Goal: Task Accomplishment & Management: Manage account settings

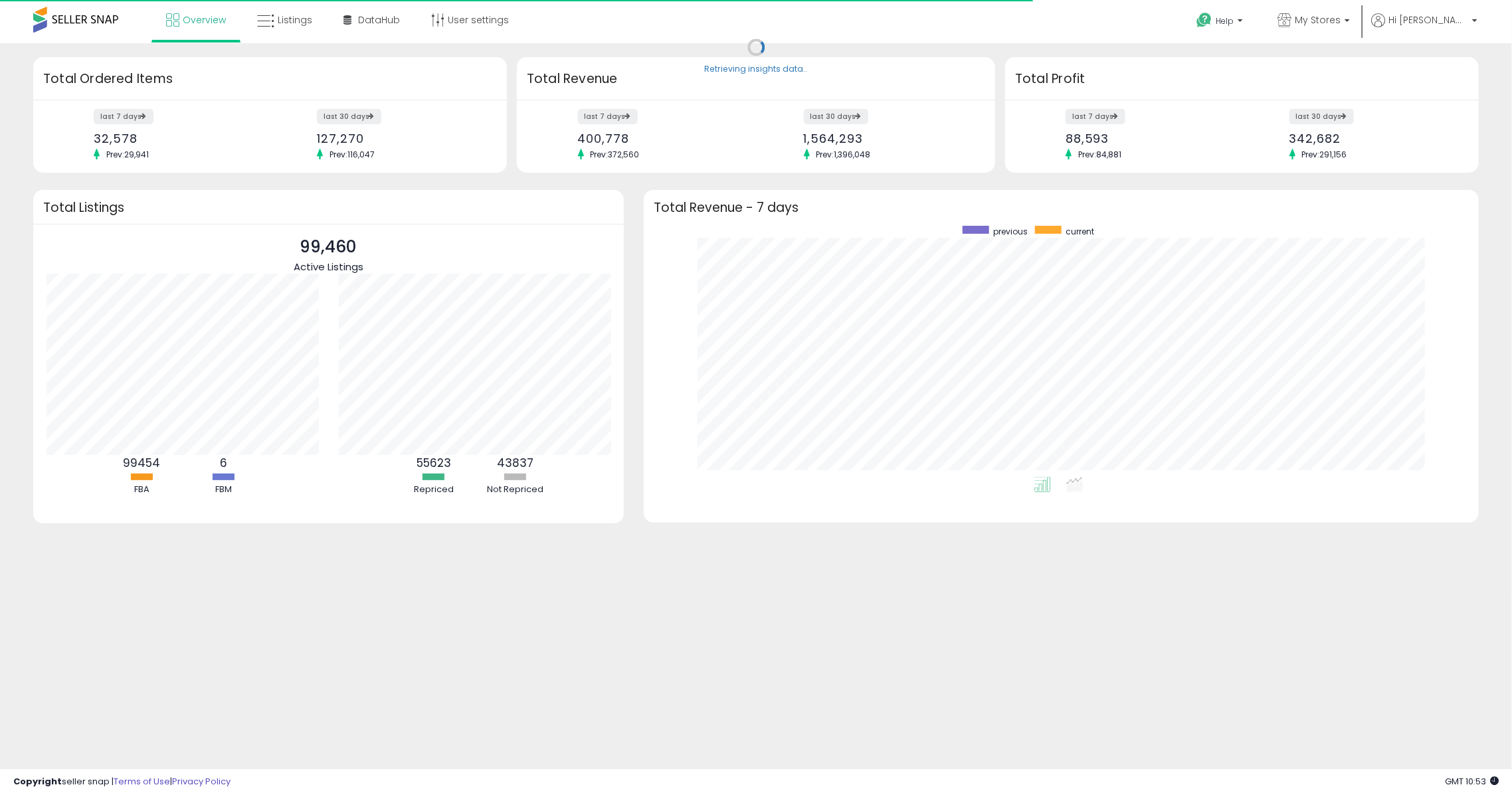
scroll to position [251, 807]
click at [302, 22] on span "Listings" at bounding box center [295, 20] width 35 height 14
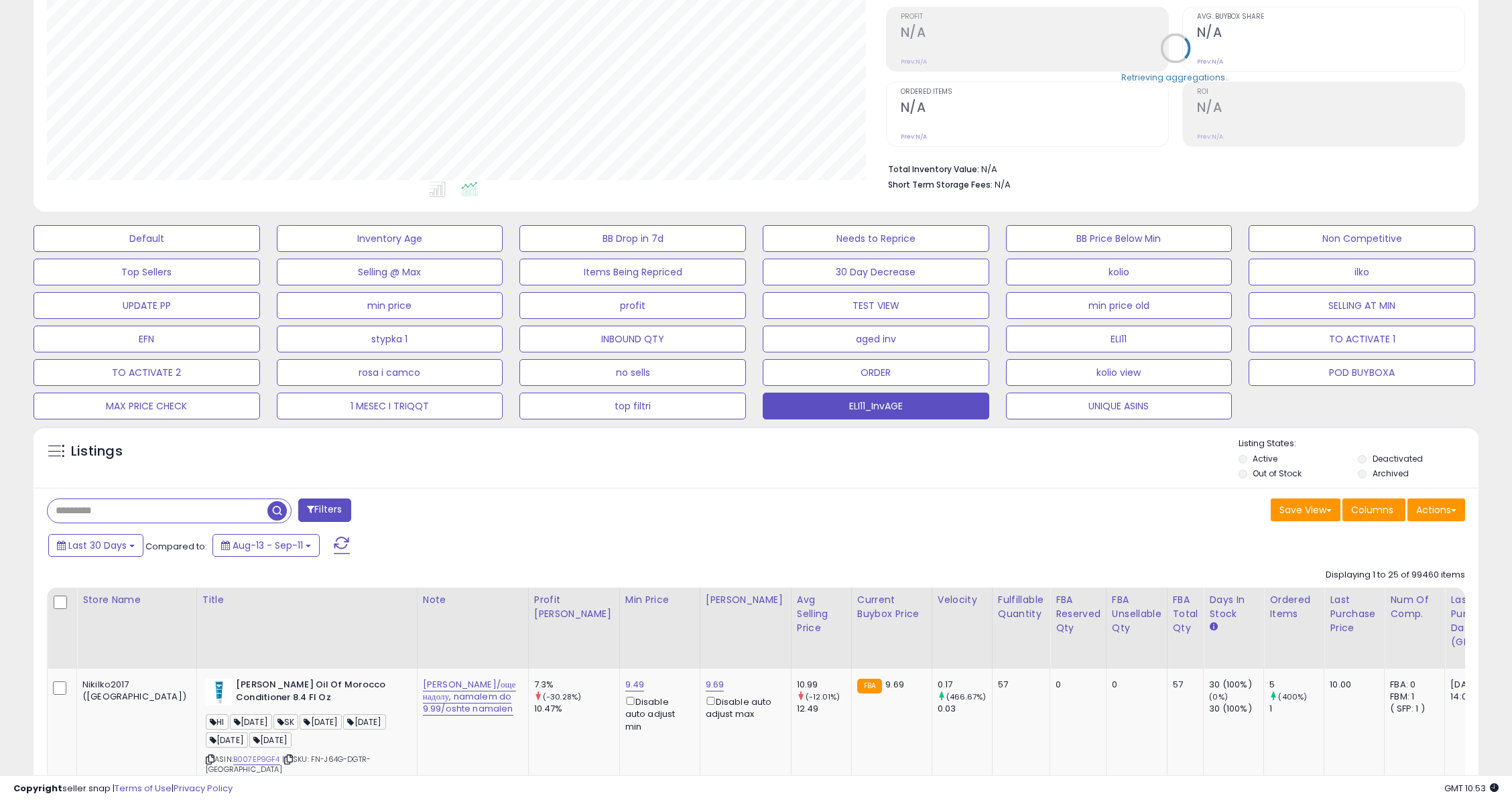
scroll to position [536, 0]
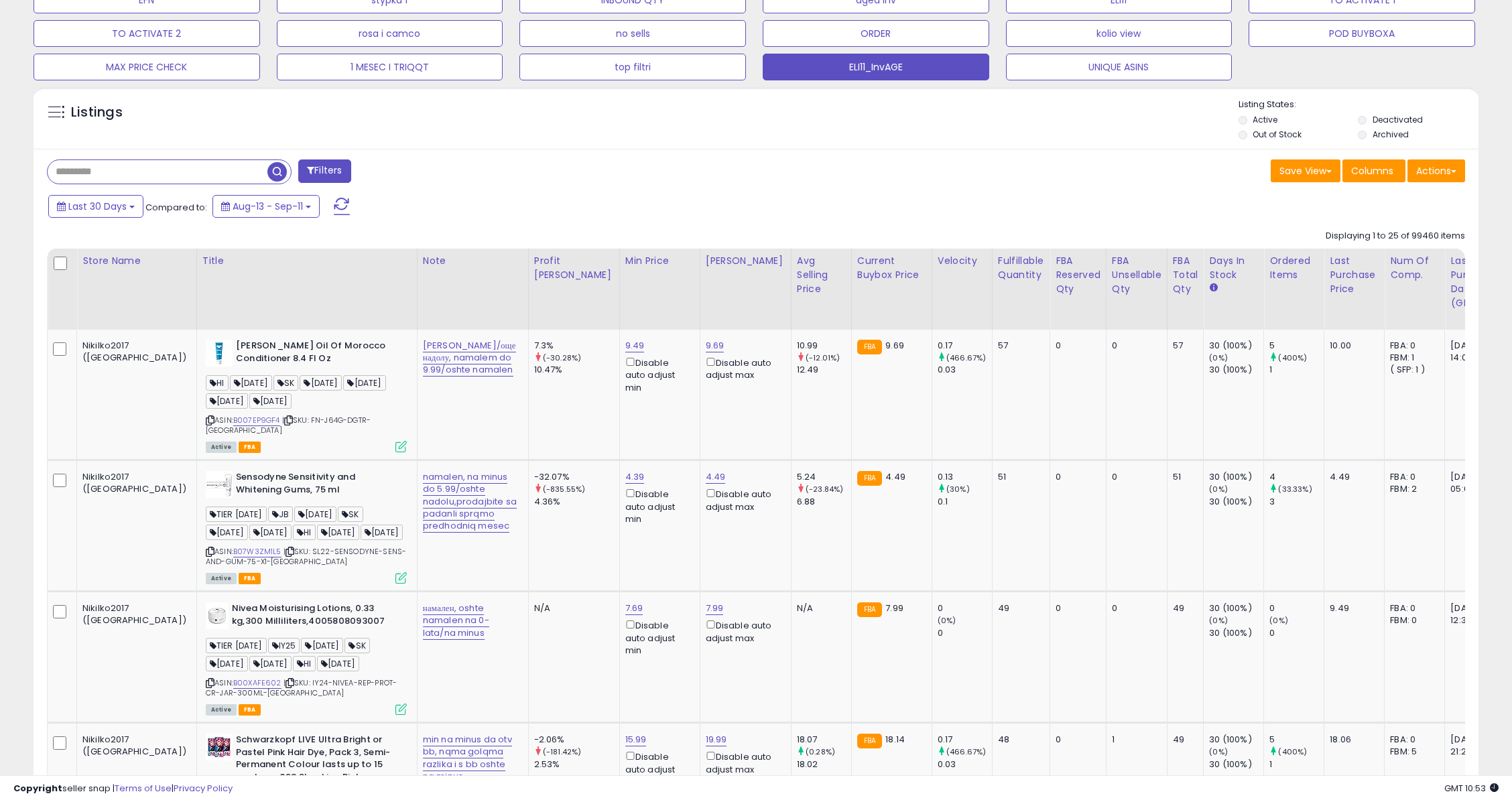
click at [724, 116] on div "Listings" at bounding box center [756, 121] width 1445 height 46
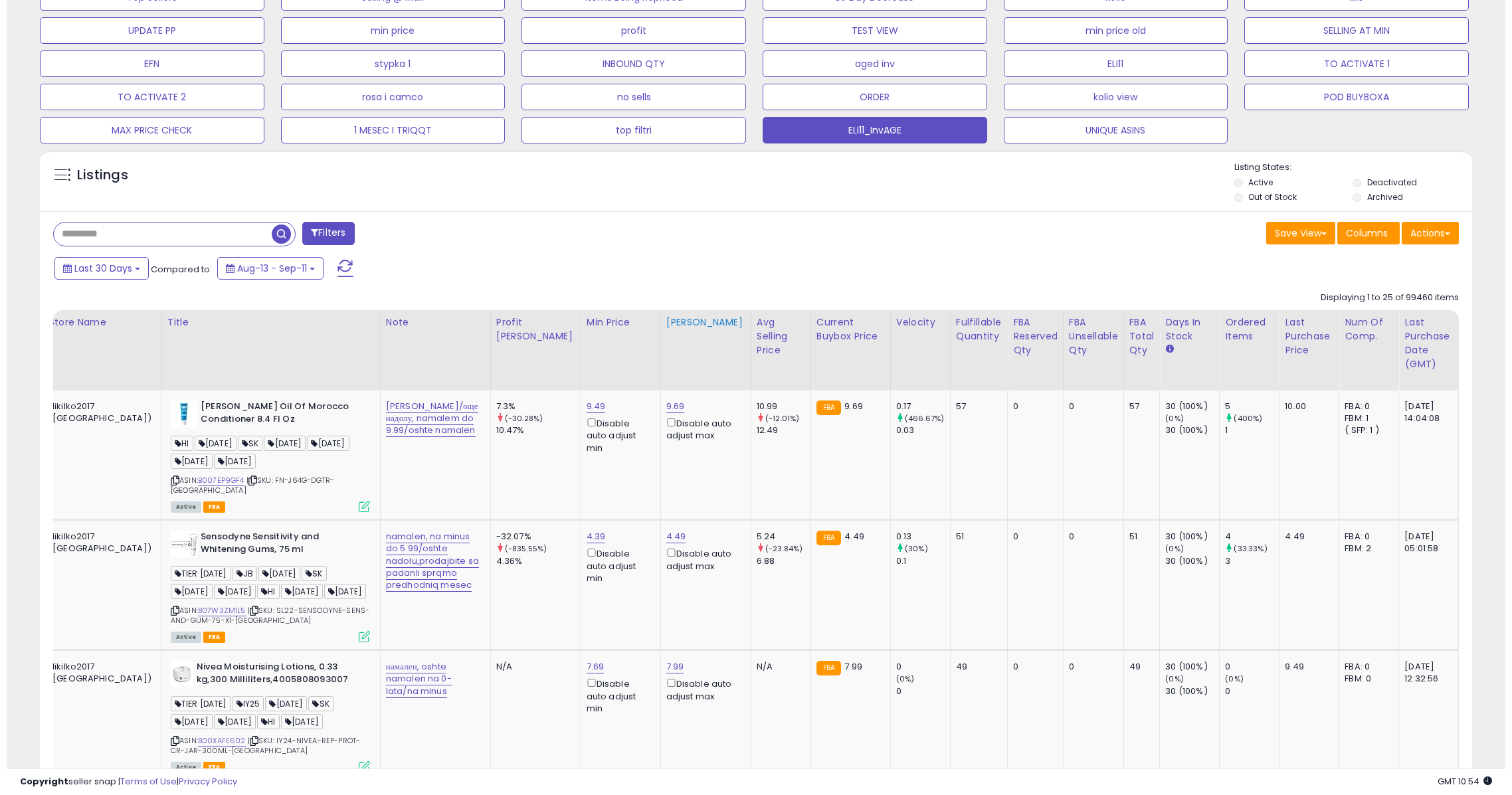
scroll to position [354, 0]
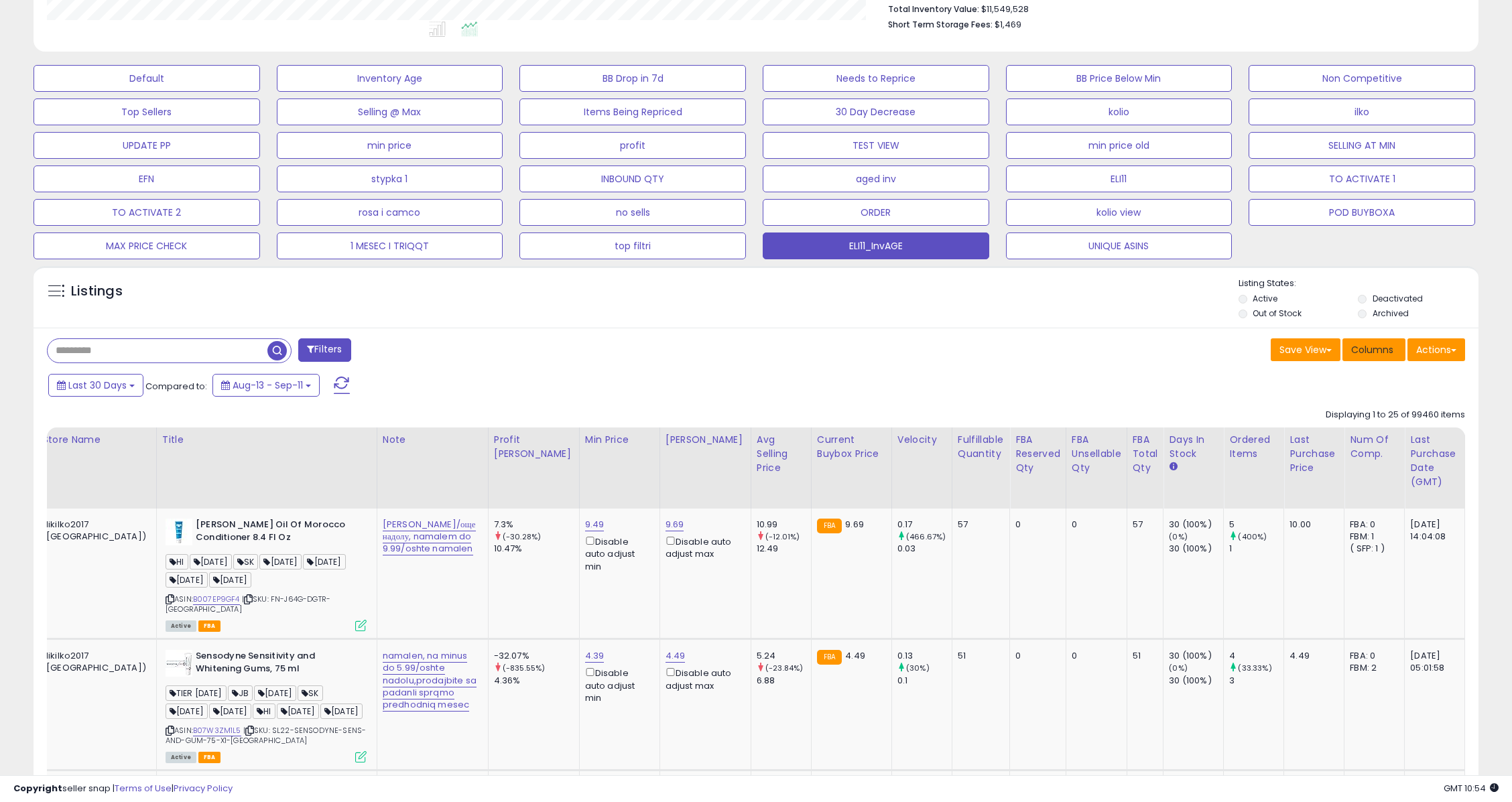
click at [1389, 355] on span "Columns" at bounding box center [1372, 350] width 42 height 14
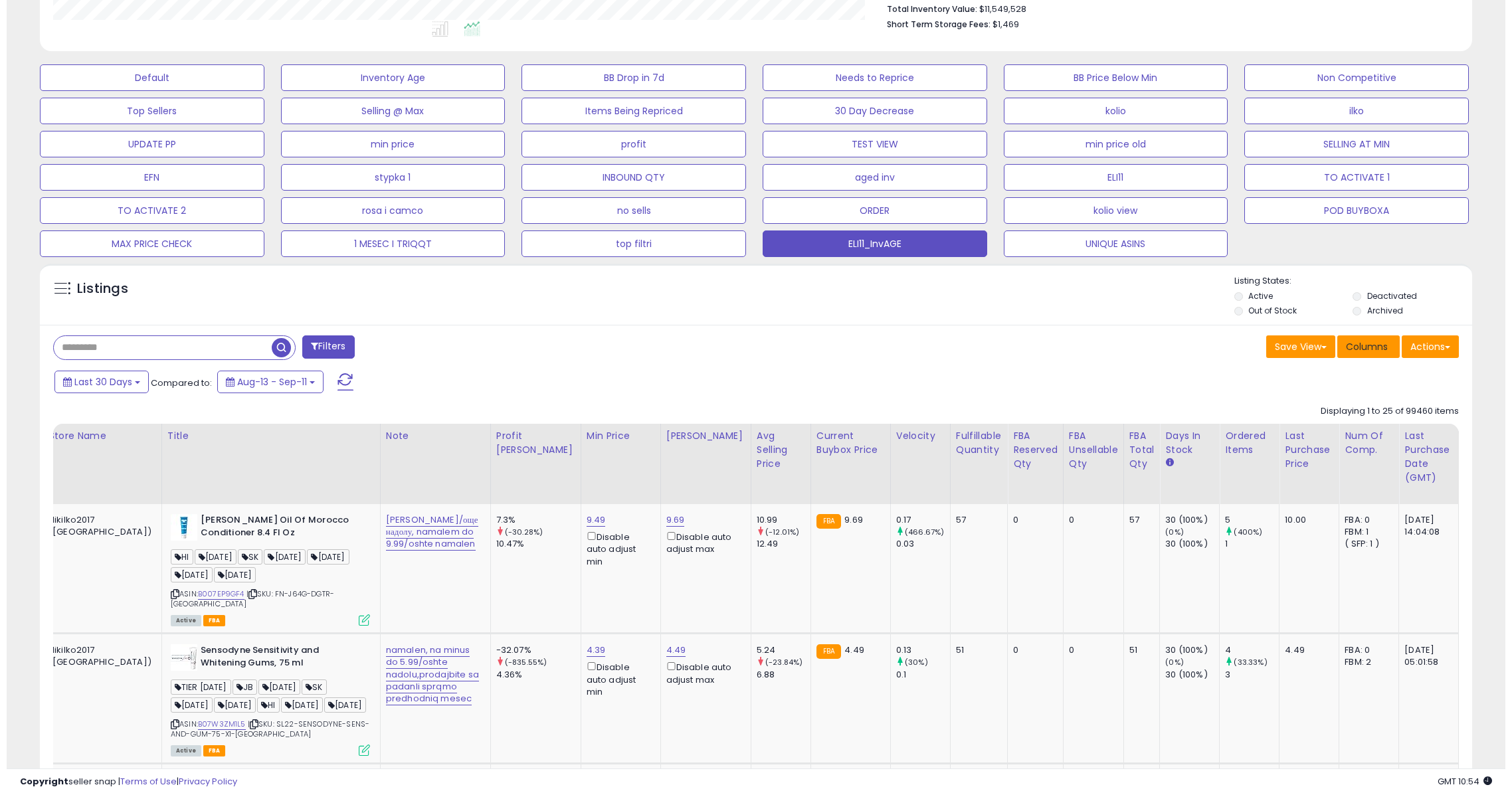
scroll to position [272, 839]
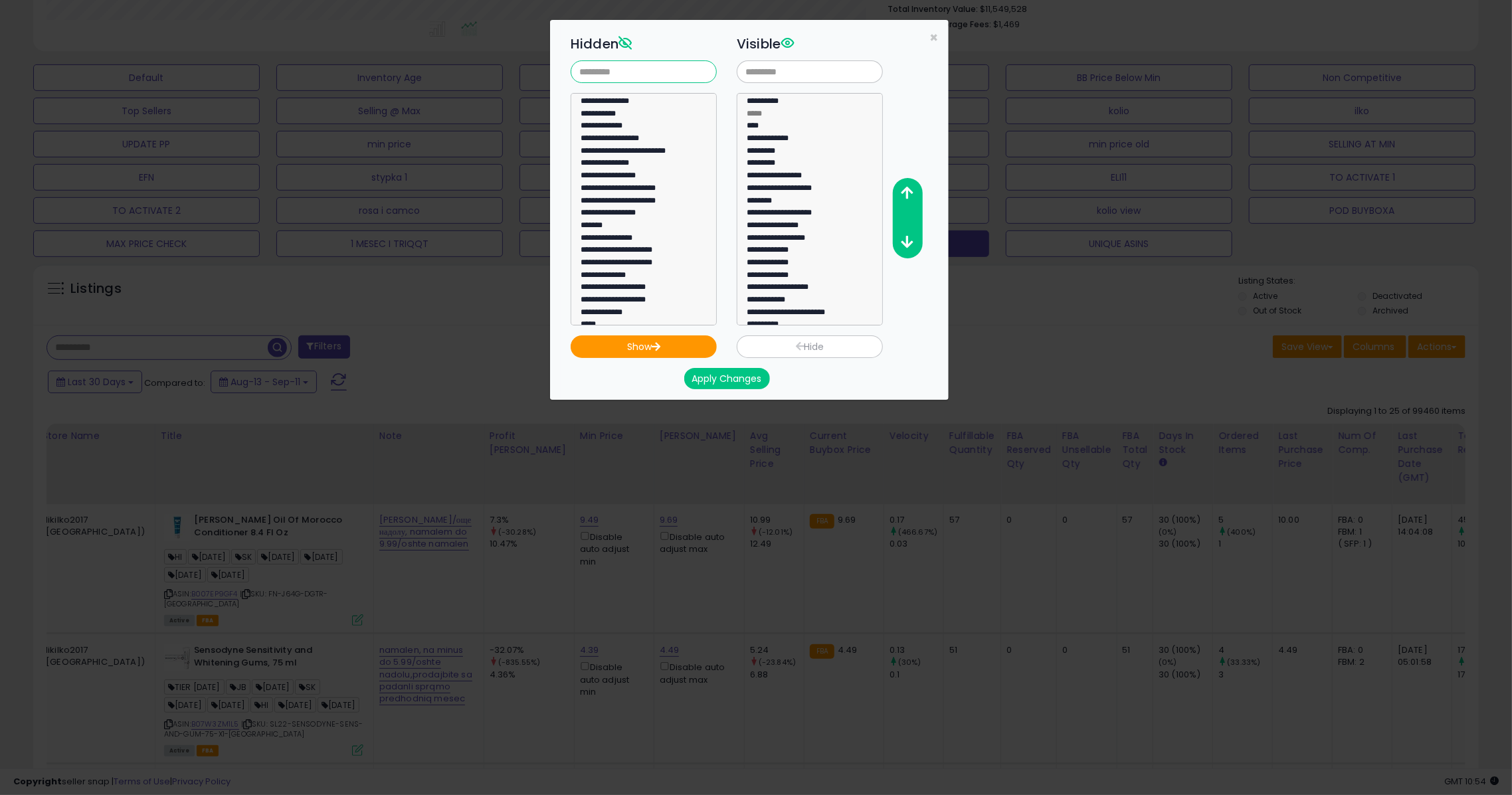
click at [614, 67] on input "text" at bounding box center [644, 71] width 146 height 22
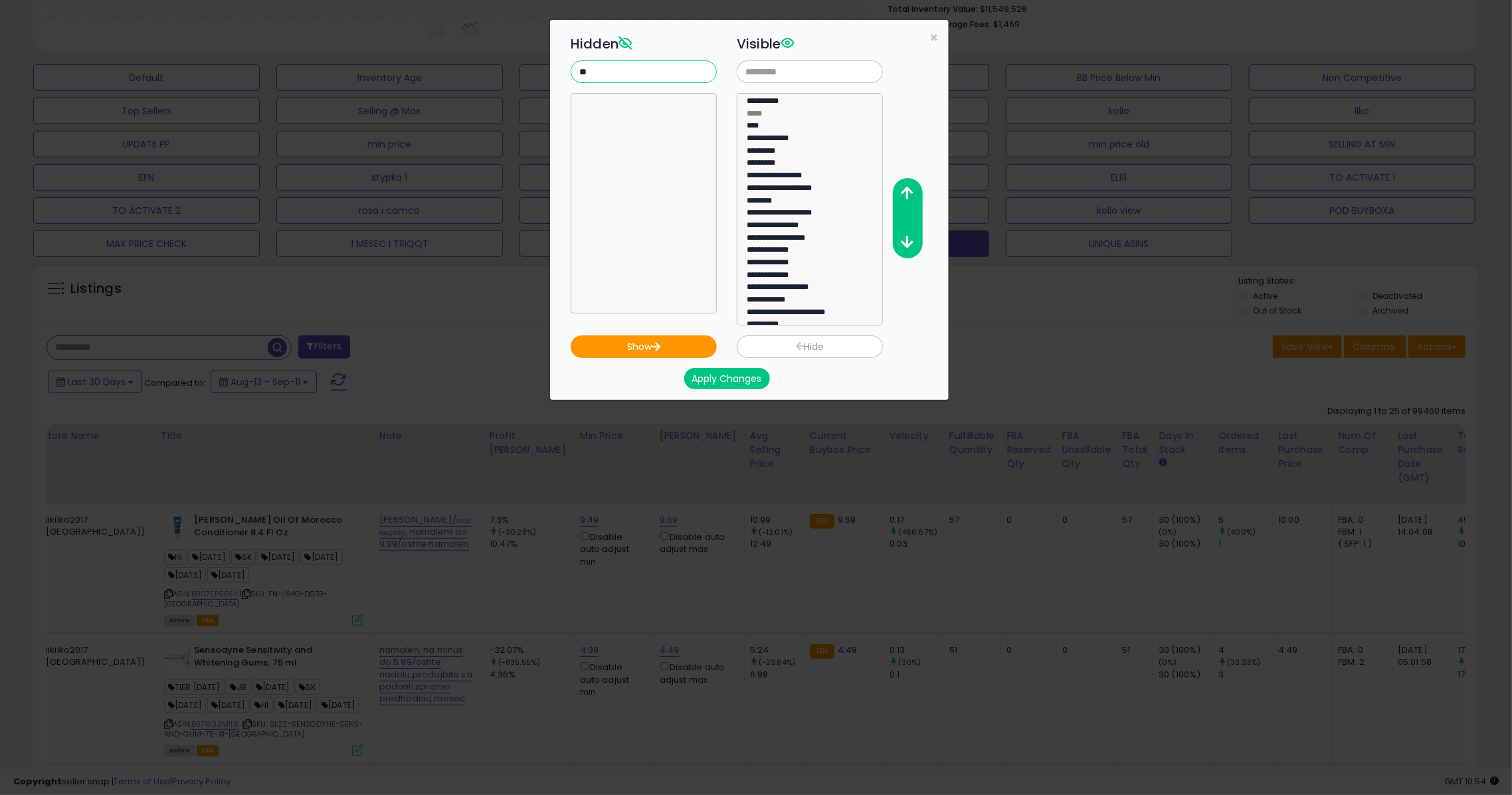
type input "*"
type input "***"
select select "**********"
click at [594, 100] on option "**********" at bounding box center [637, 103] width 115 height 13
click at [657, 348] on icon "button" at bounding box center [656, 346] width 10 height 9
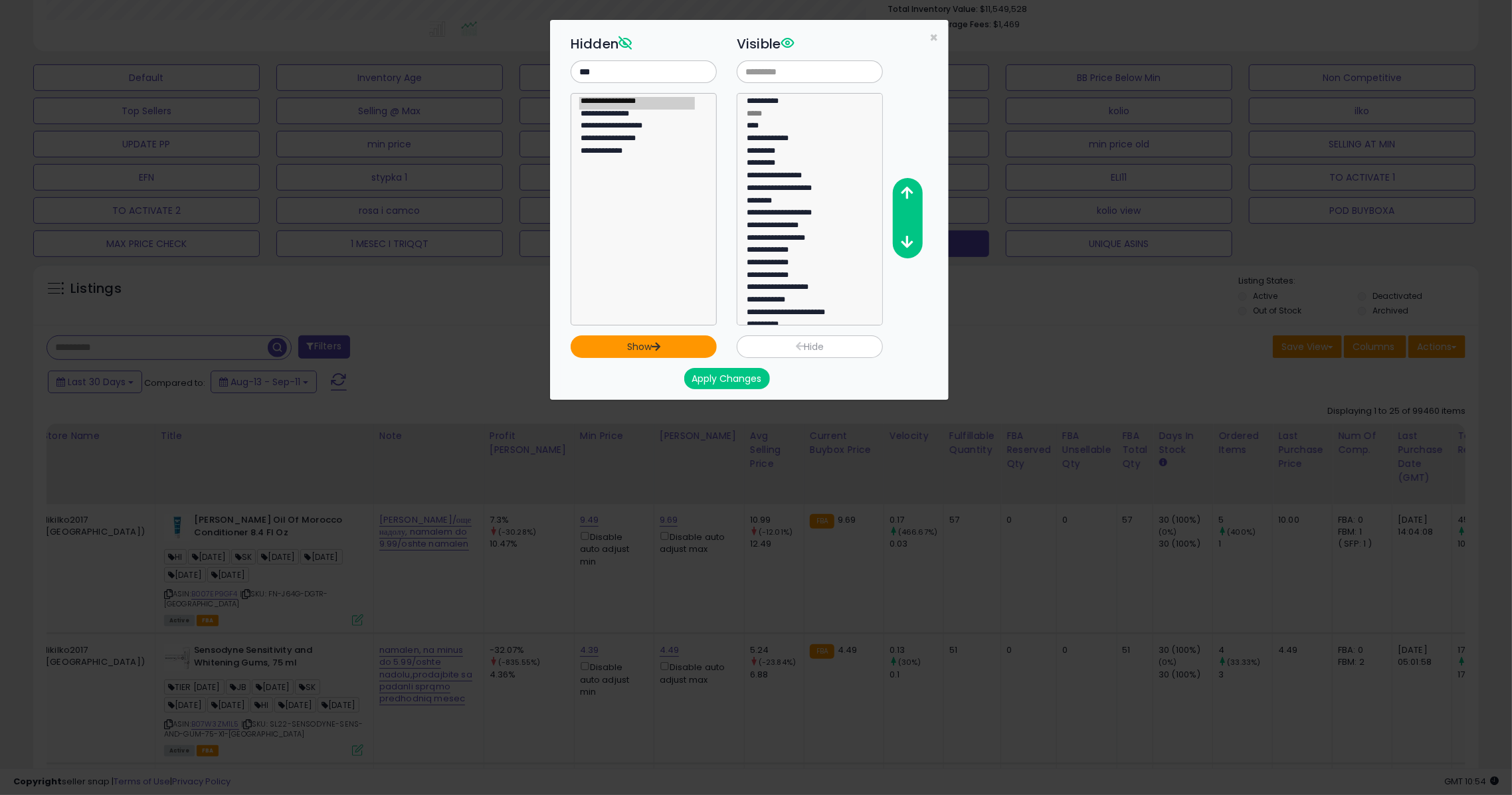
select select
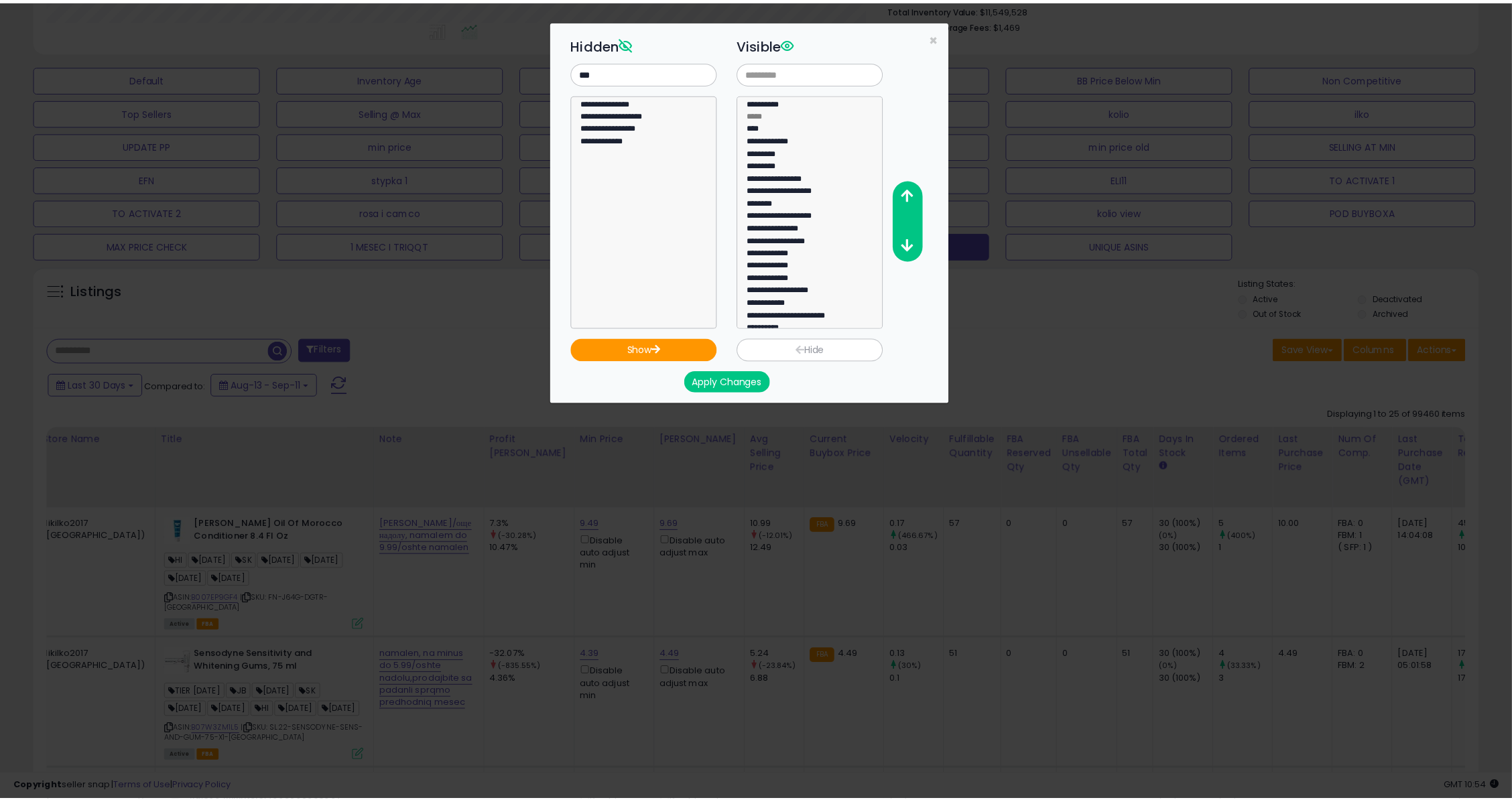
scroll to position [122, 0]
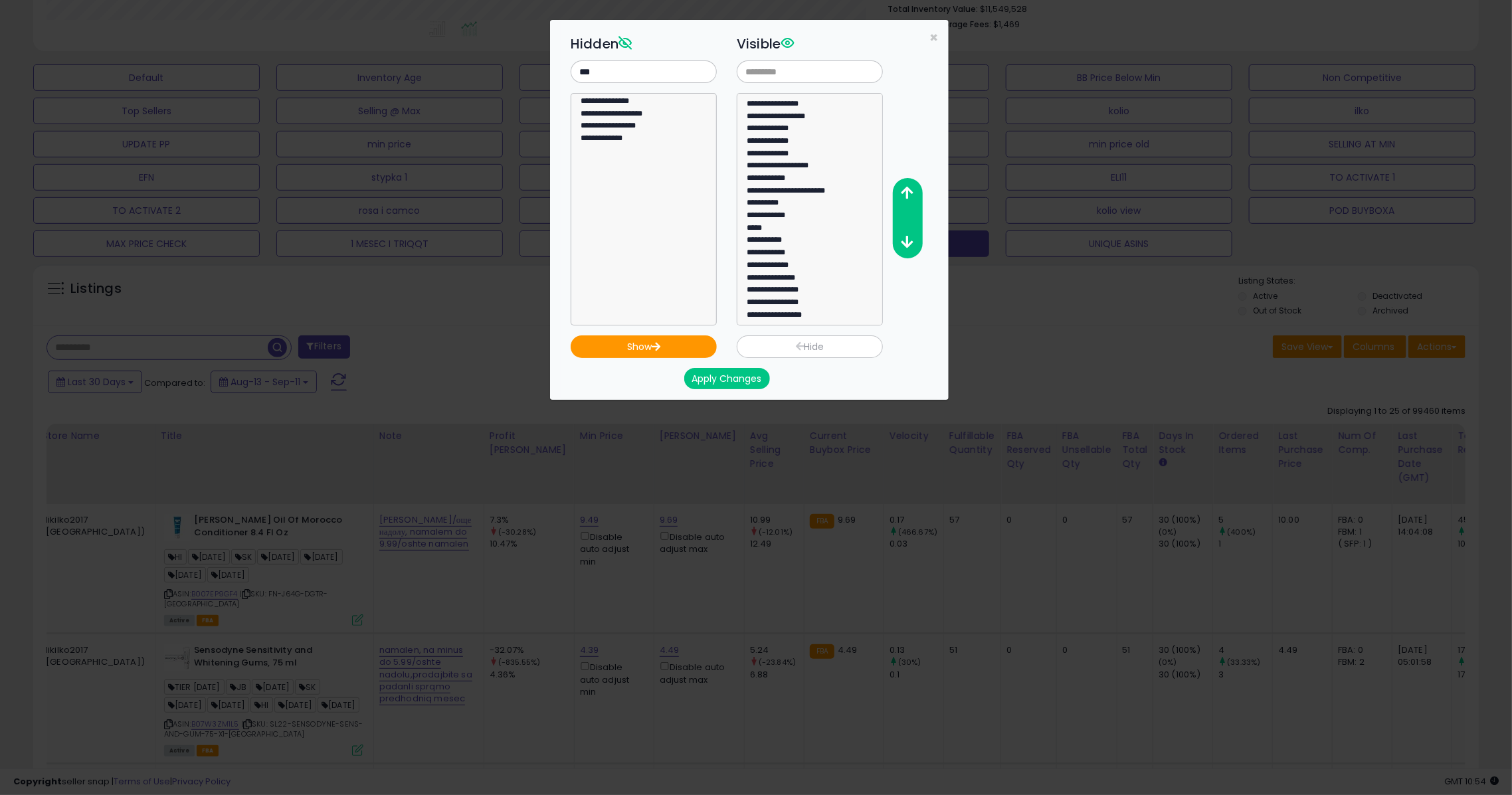
click at [721, 373] on button "Apply Changes" at bounding box center [727, 379] width 85 height 21
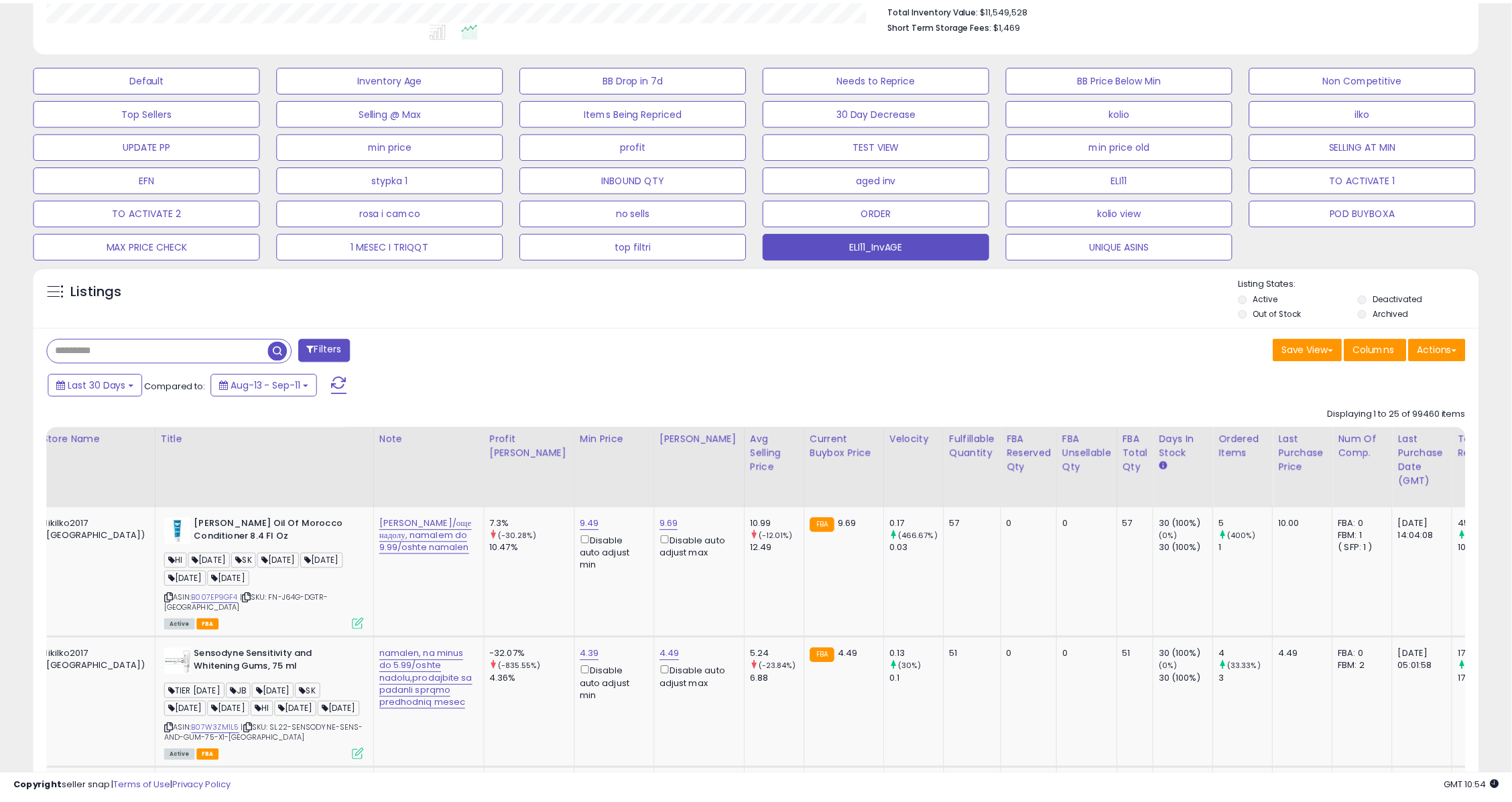
scroll to position [670007, 669415]
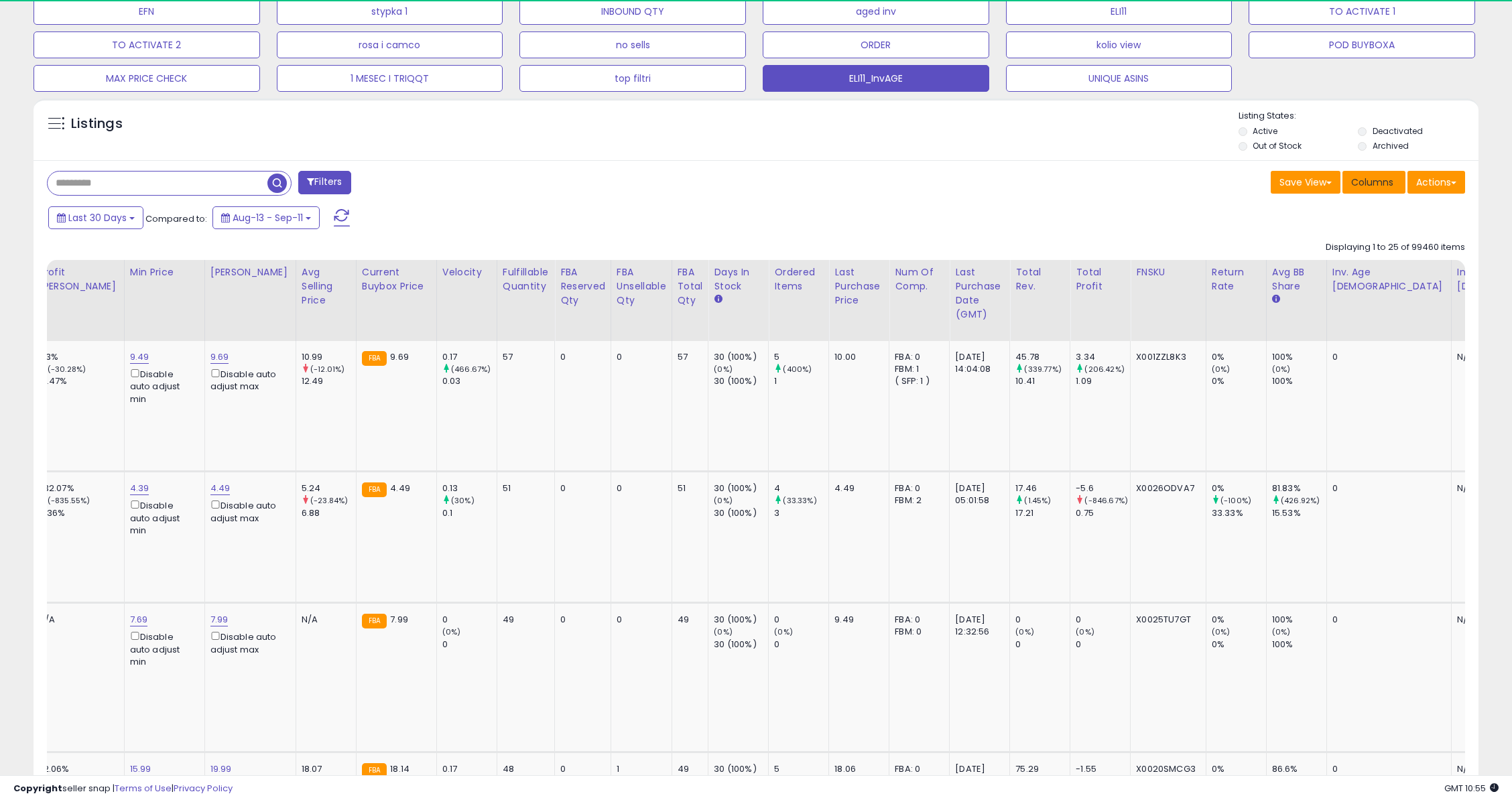
click at [1380, 180] on span "Columns" at bounding box center [1372, 183] width 42 height 14
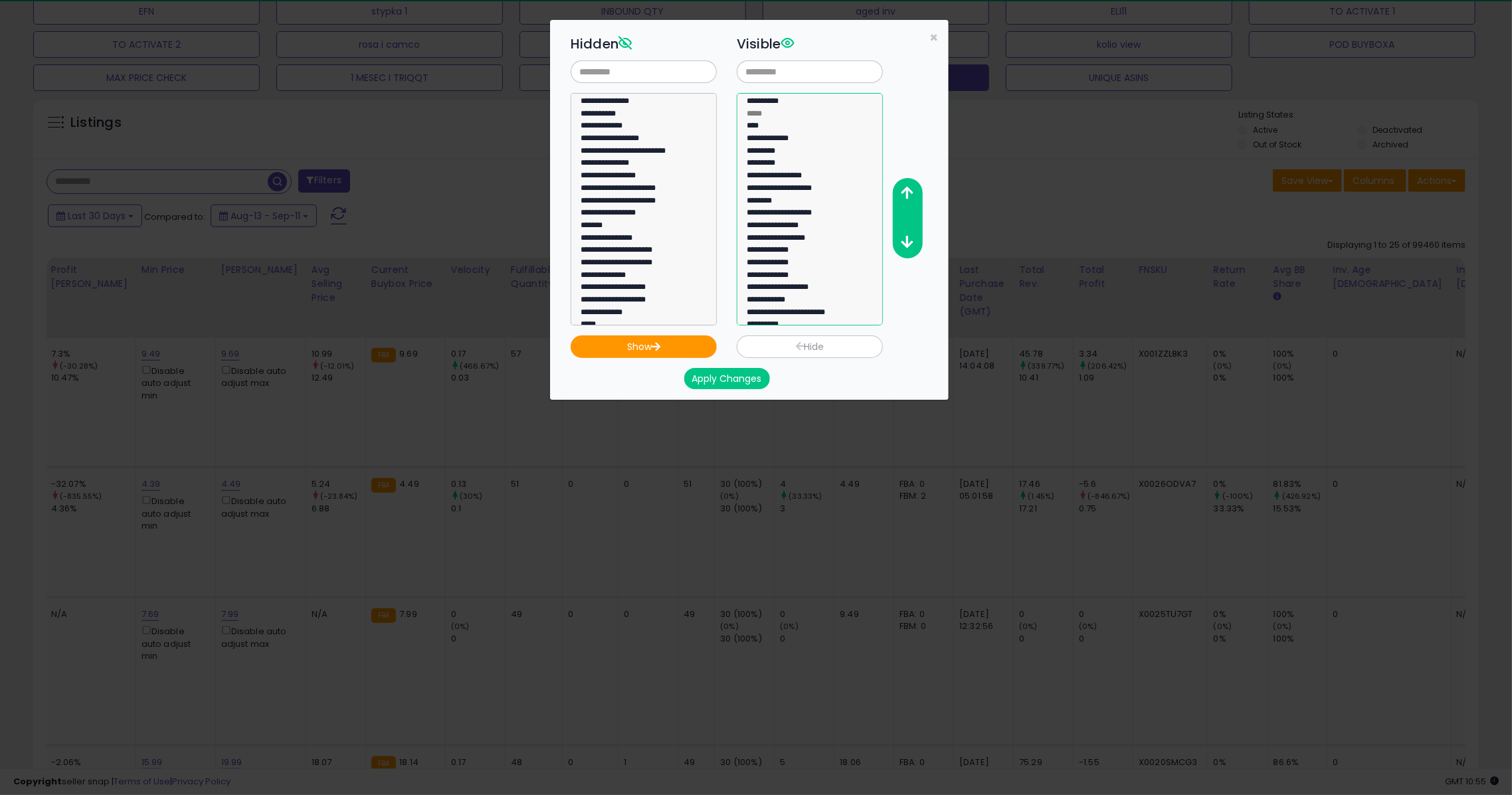
scroll to position [124, 0]
select select "**********"
click at [799, 314] on option "**********" at bounding box center [803, 315] width 115 height 13
click at [904, 194] on icon "button" at bounding box center [907, 193] width 12 height 14
click at [903, 194] on icon "button" at bounding box center [907, 193] width 12 height 14
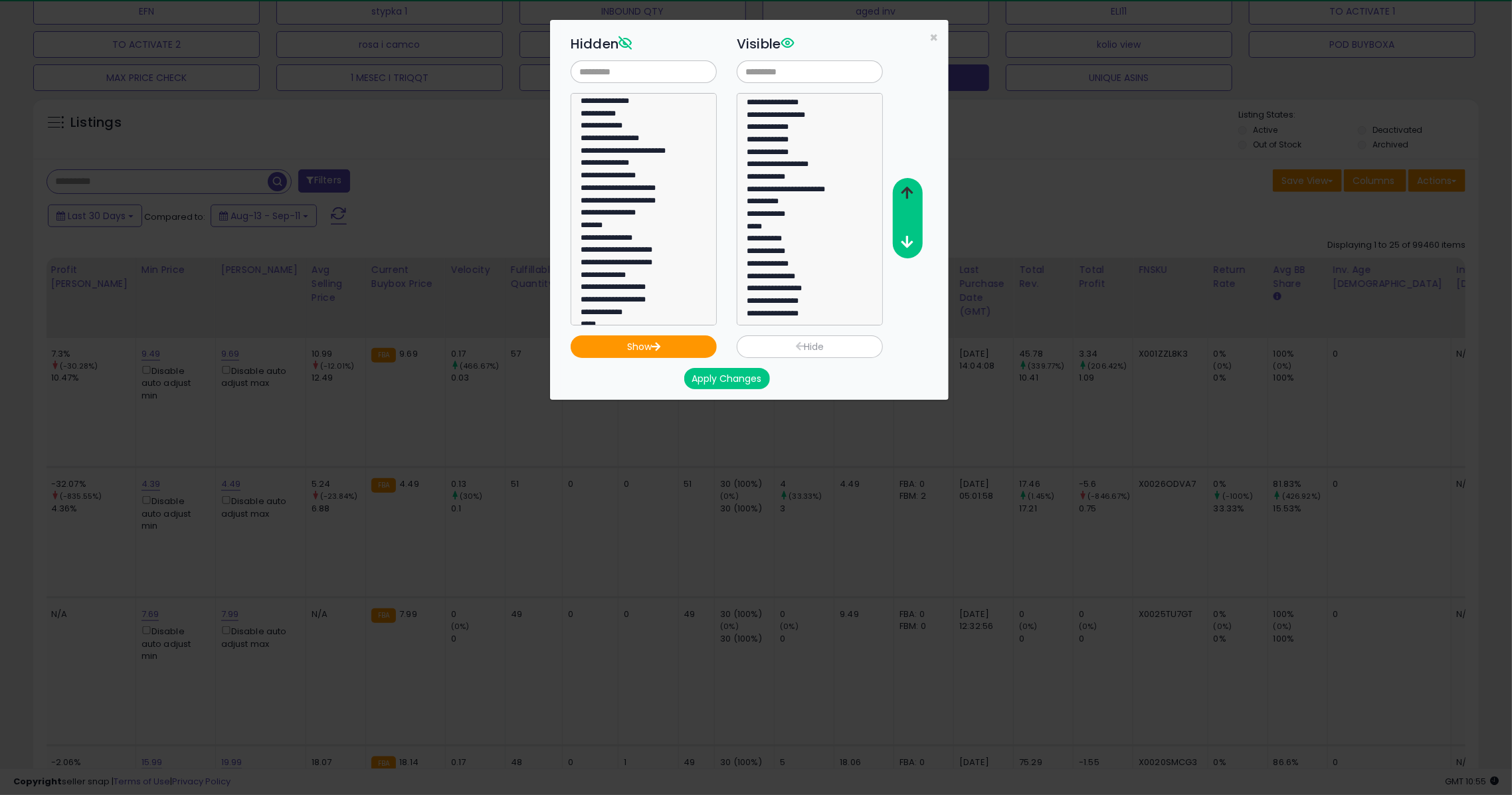
click at [903, 194] on icon "button" at bounding box center [907, 193] width 12 height 14
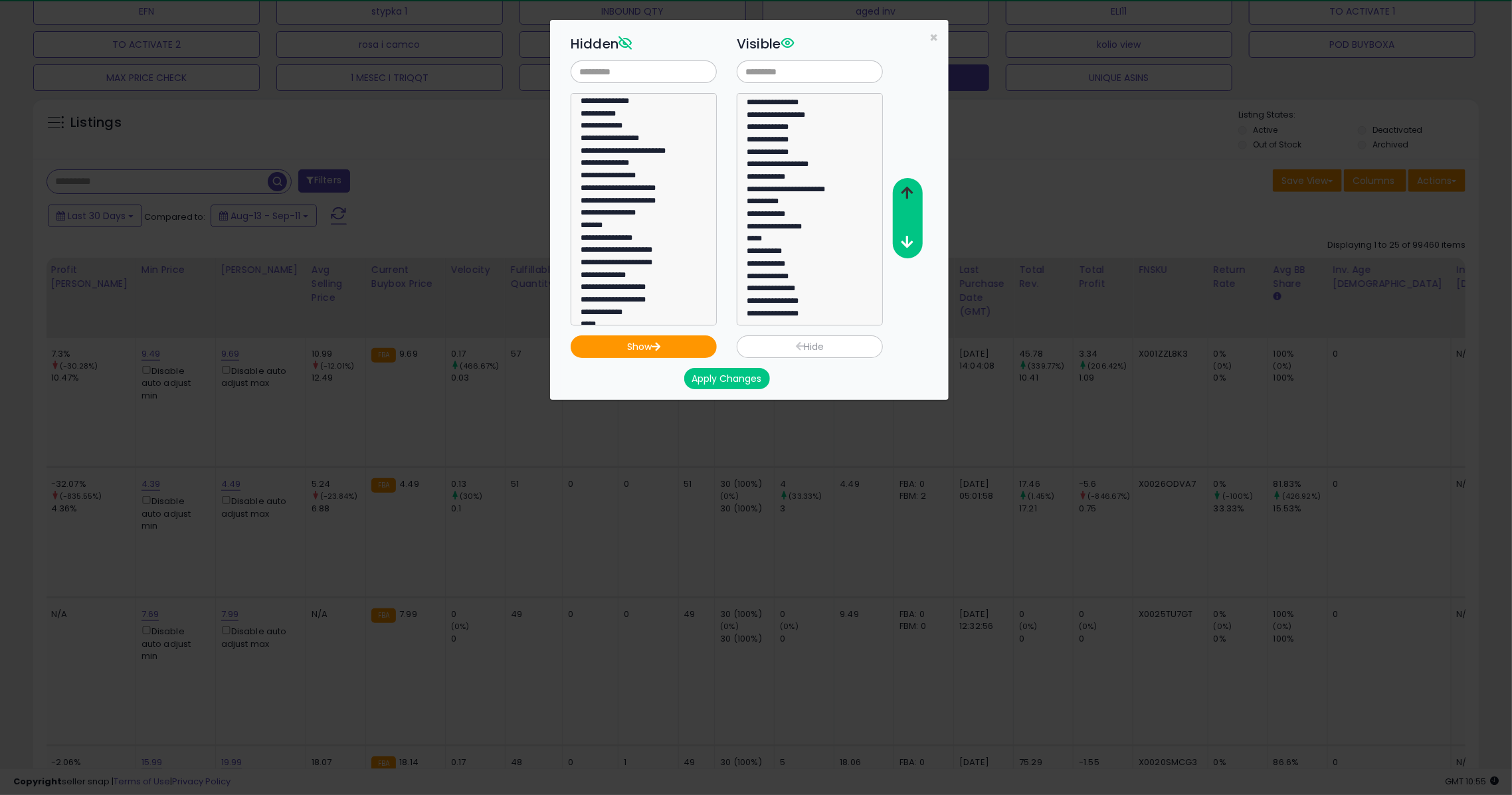
click at [903, 194] on icon "button" at bounding box center [907, 193] width 12 height 14
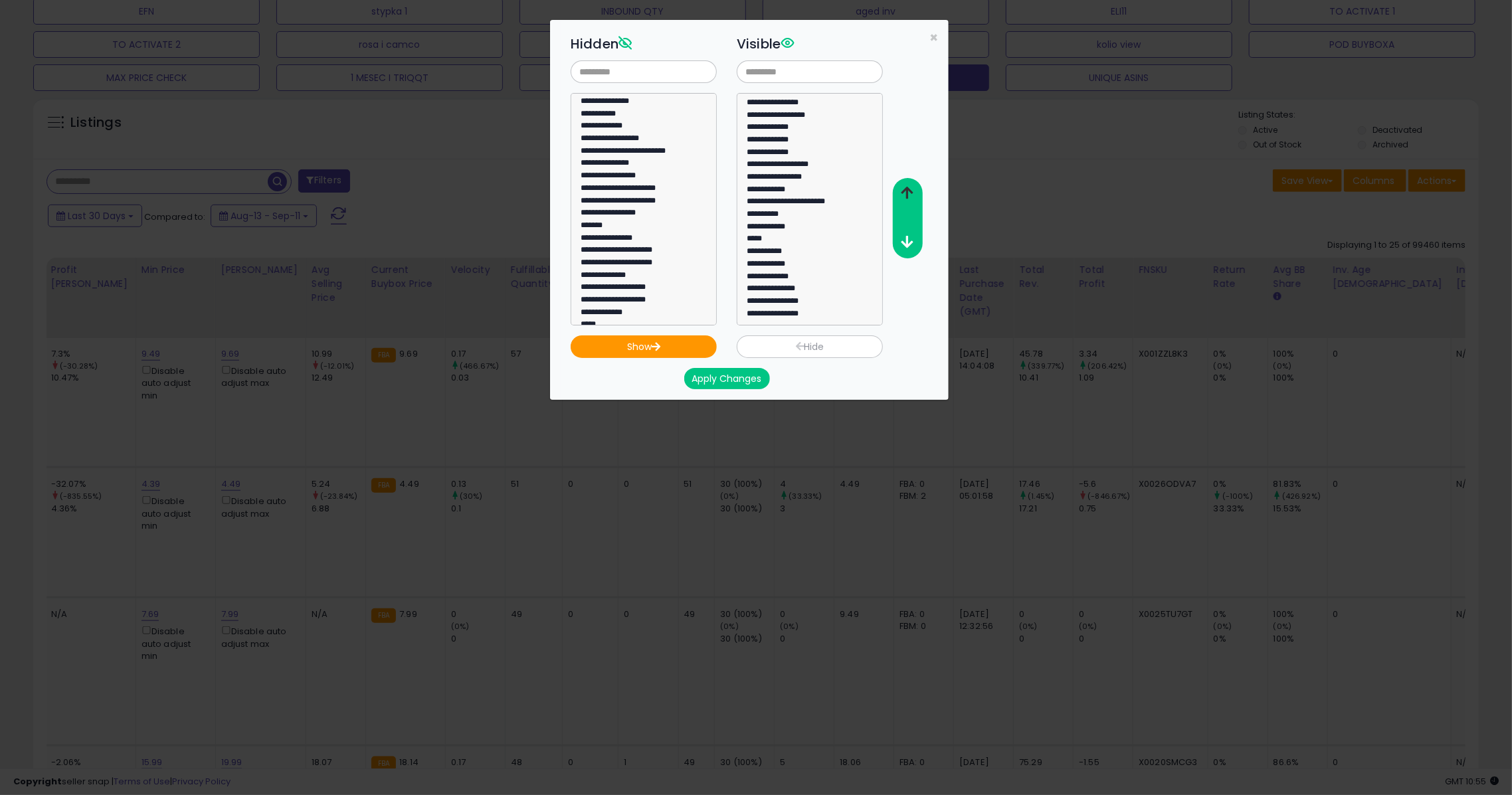
click at [903, 194] on icon "button" at bounding box center [907, 193] width 12 height 14
click at [903, 193] on icon "button" at bounding box center [907, 193] width 12 height 14
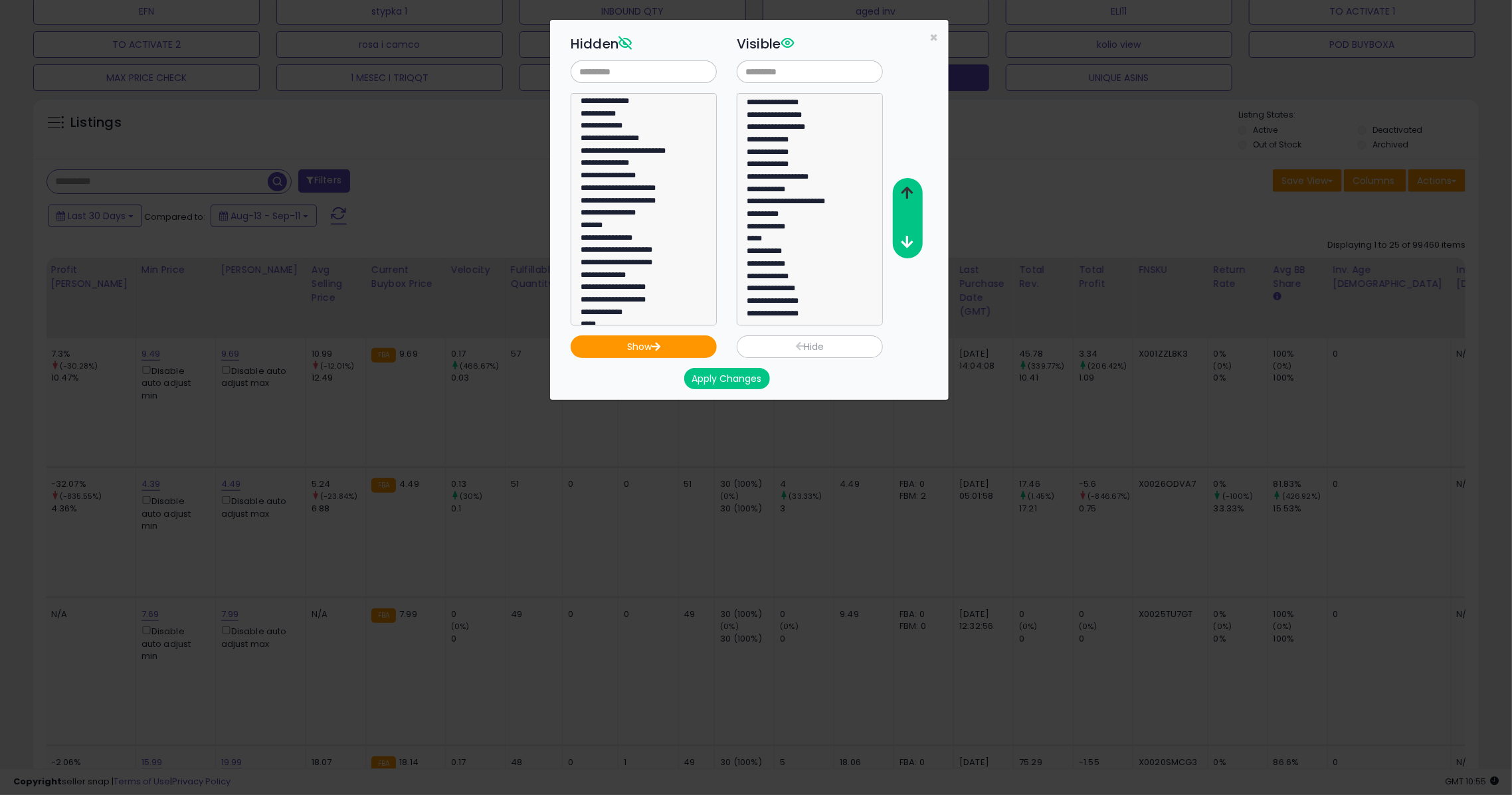
click at [903, 192] on icon "button" at bounding box center [907, 193] width 12 height 14
click at [903, 191] on icon "button" at bounding box center [907, 193] width 12 height 14
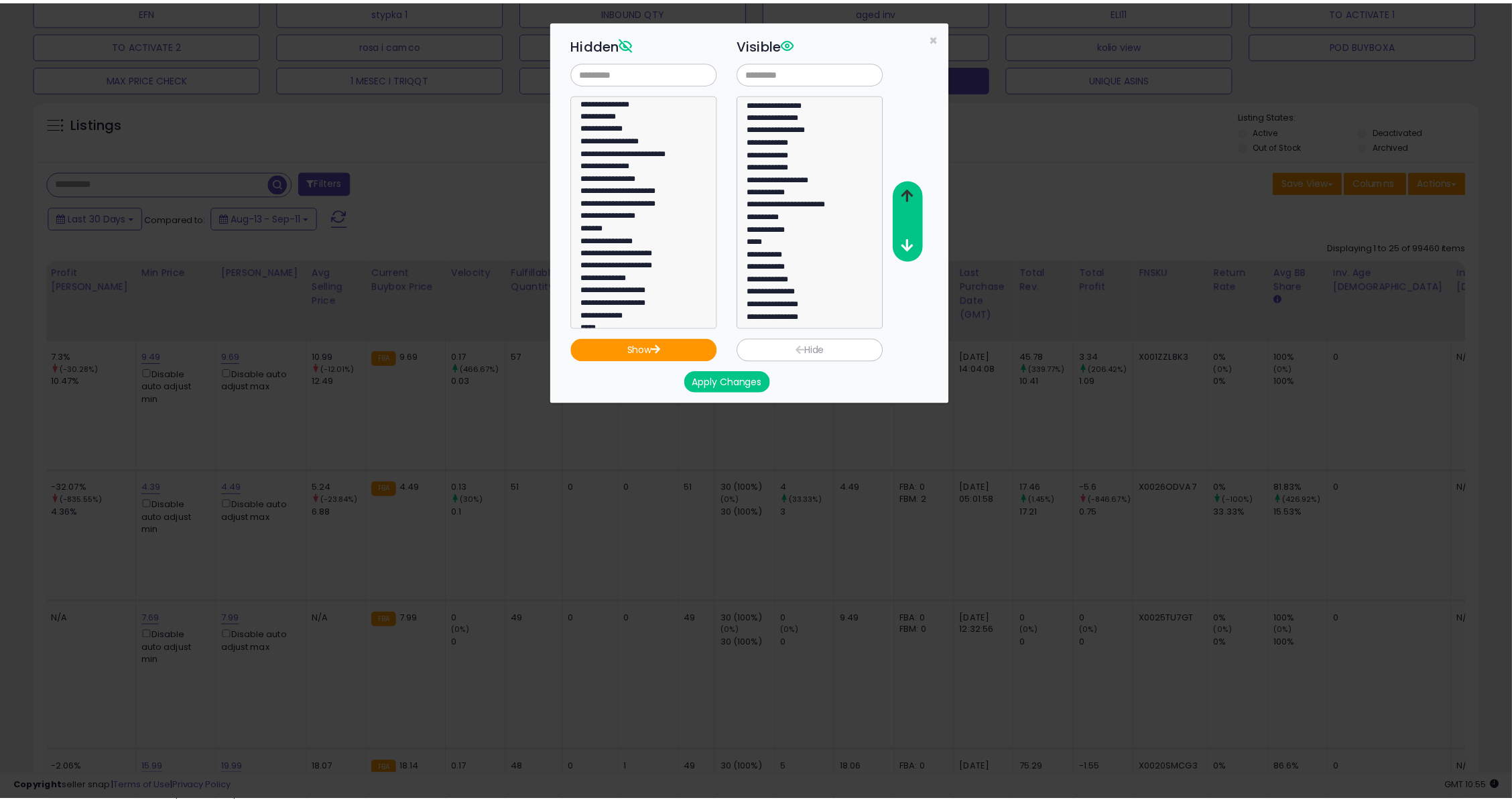
scroll to position [116, 0]
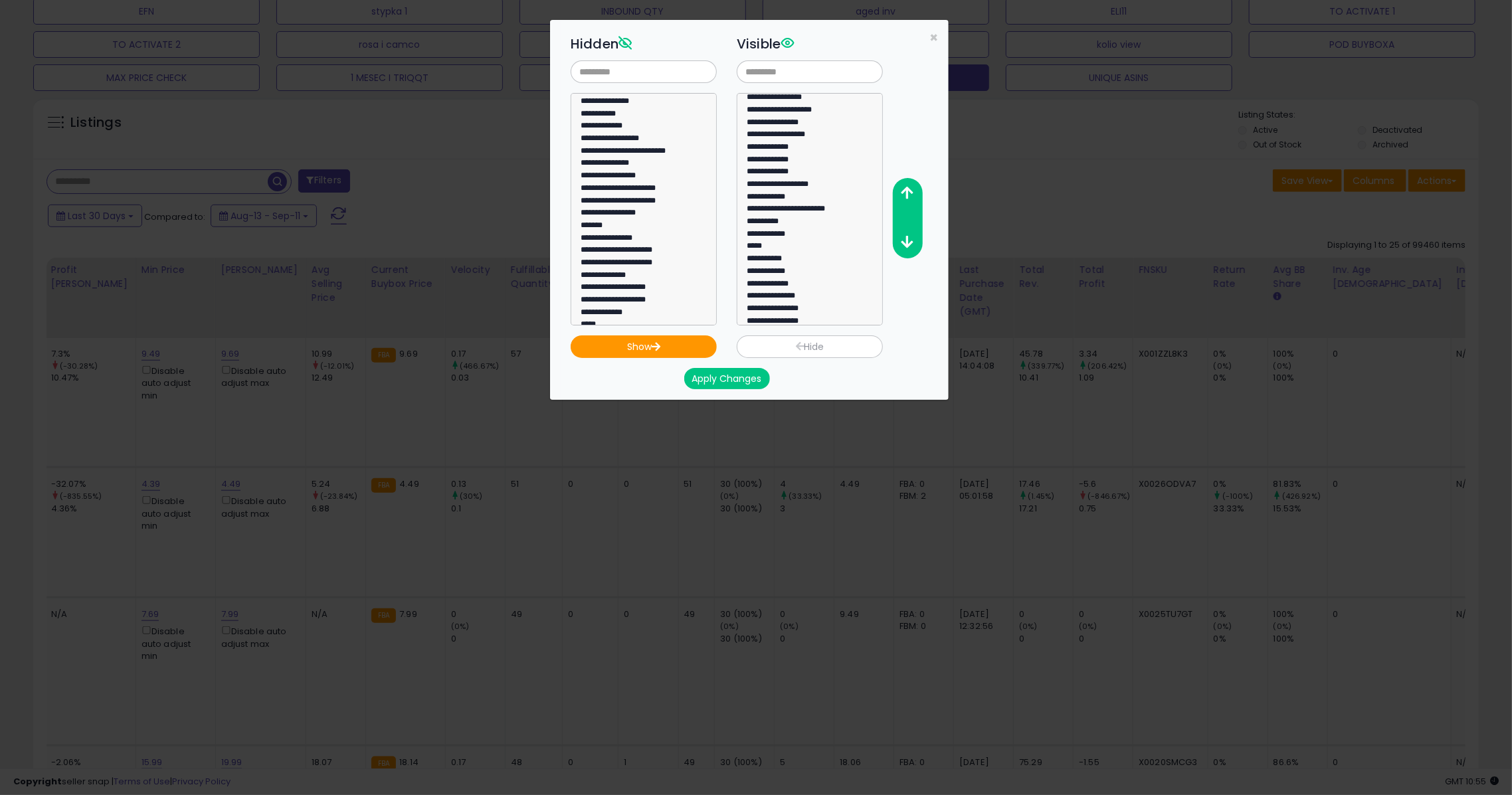
drag, startPoint x: 719, startPoint y: 377, endPoint x: 727, endPoint y: 382, distance: 9.4
click at [717, 375] on button "Apply Changes" at bounding box center [727, 379] width 85 height 21
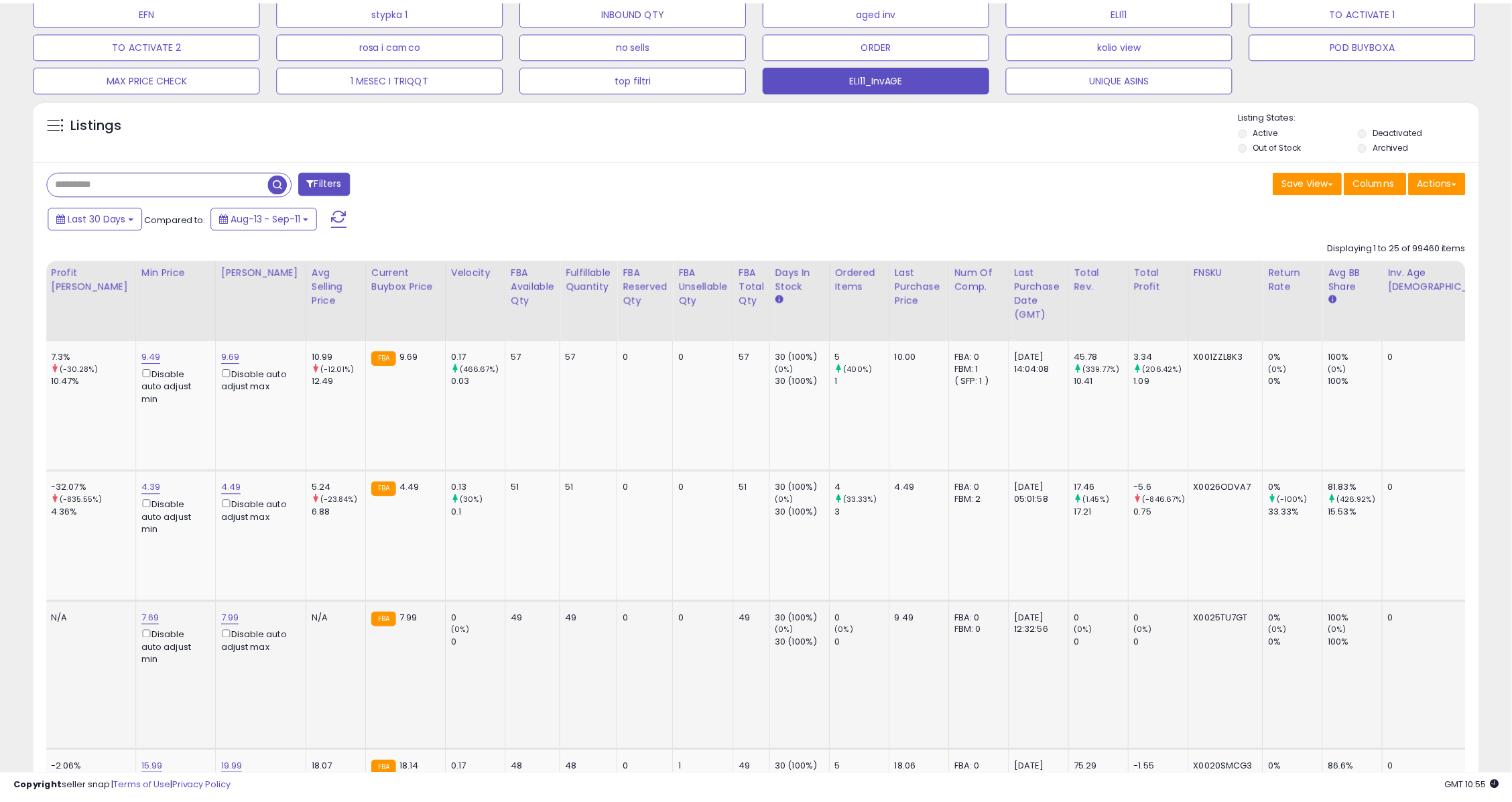
scroll to position [670007, 669415]
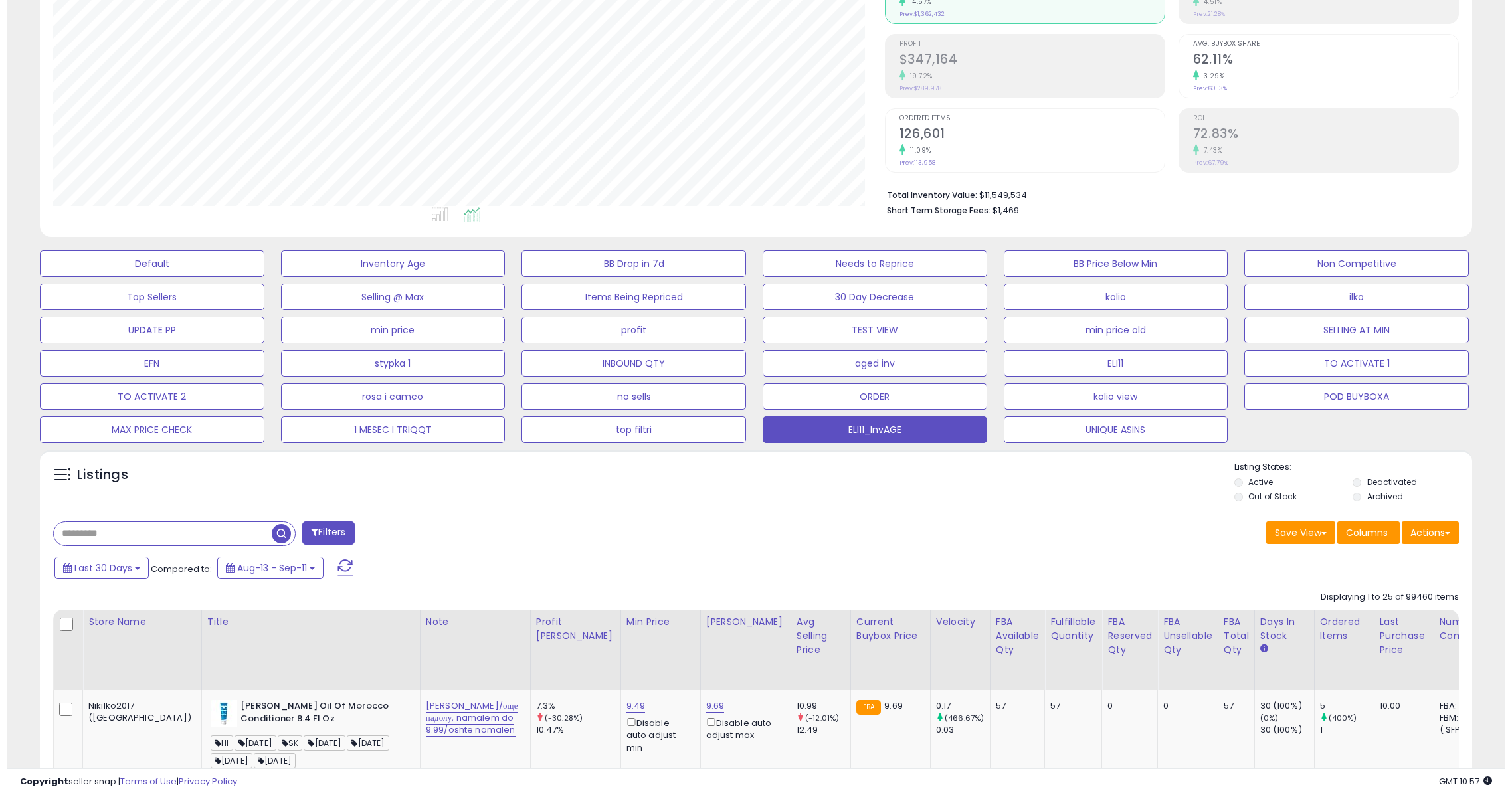
scroll to position [166, 0]
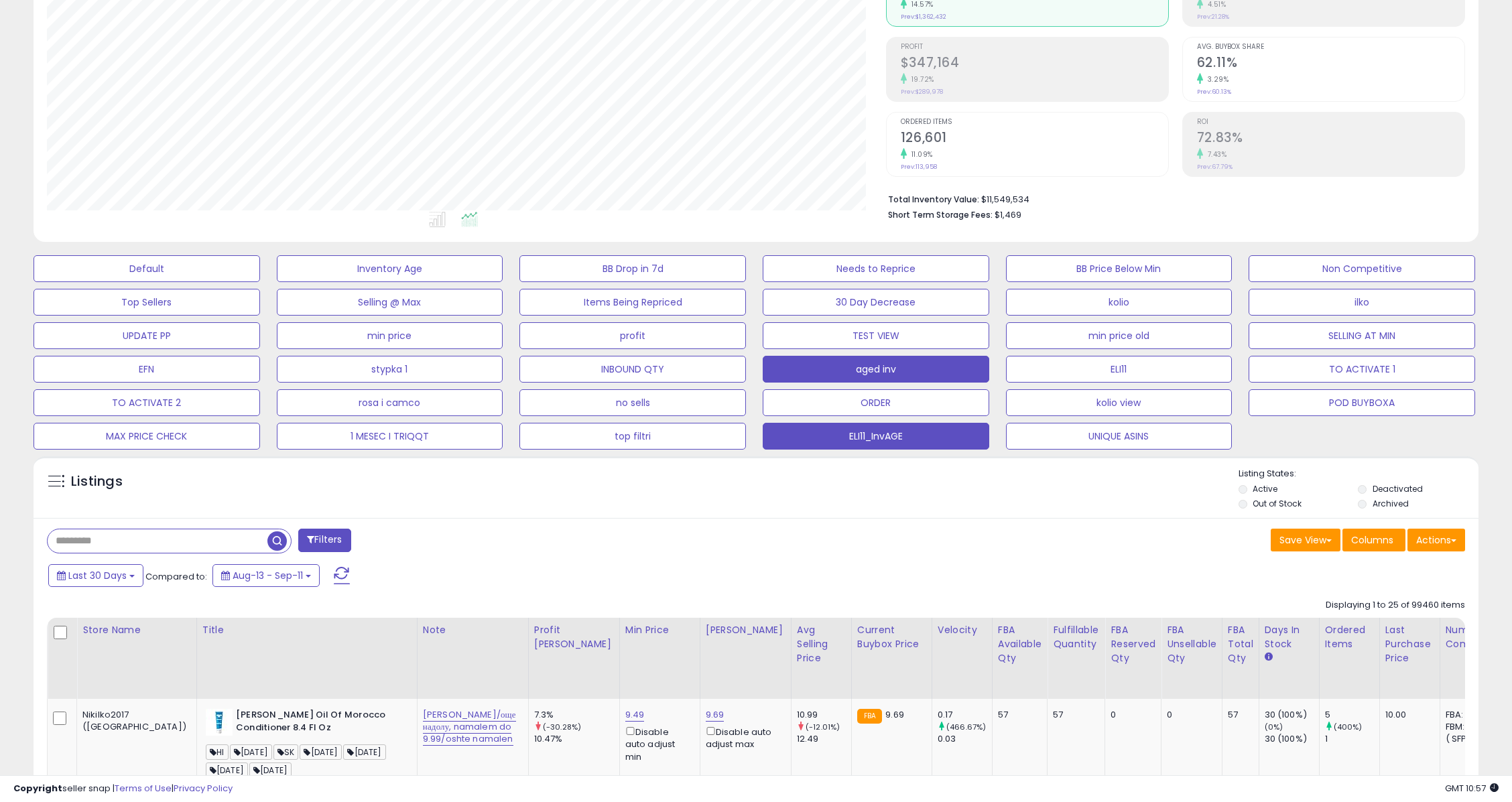
click at [866, 359] on button "aged inv" at bounding box center [876, 369] width 227 height 26
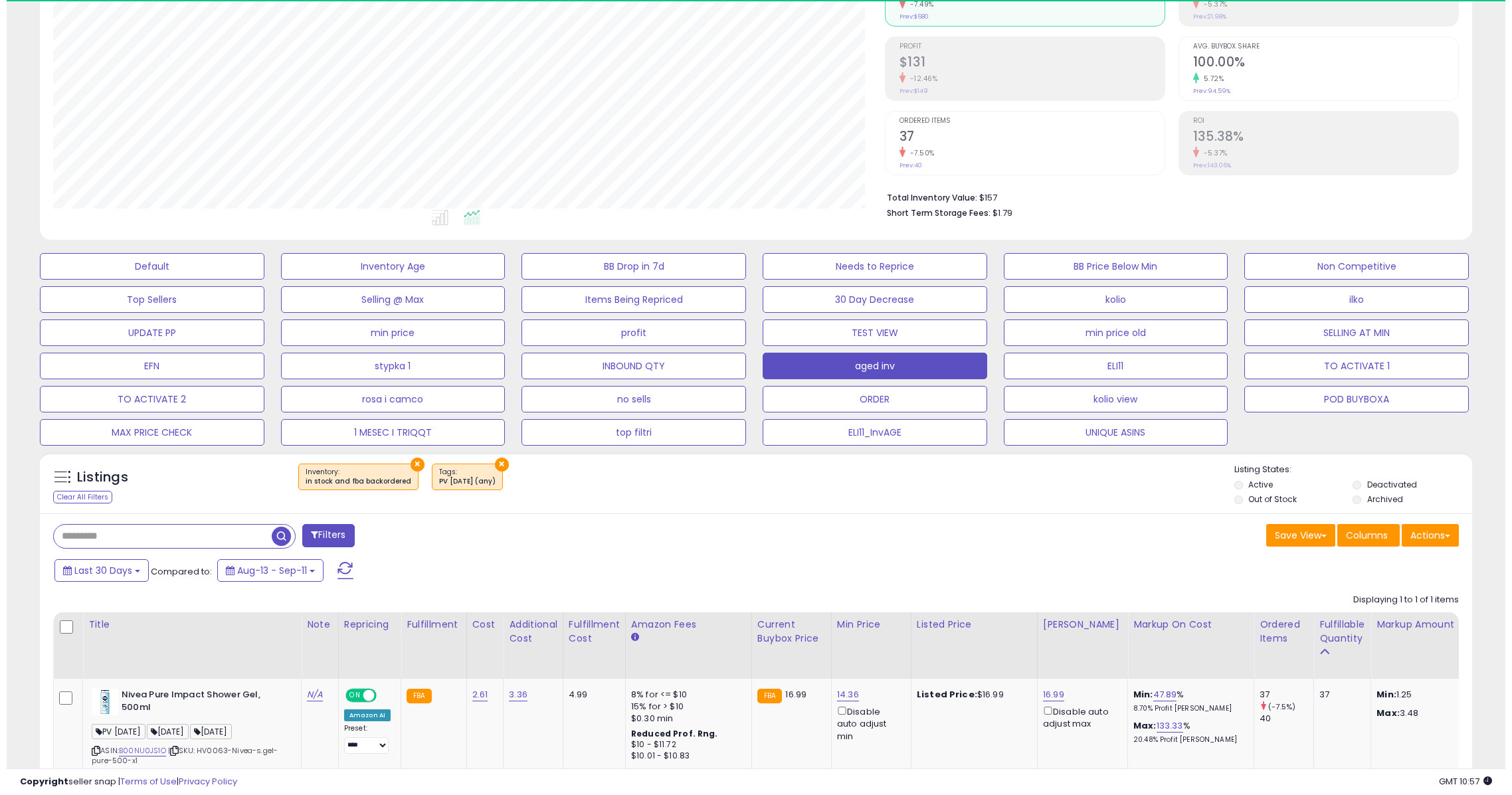
scroll to position [272, 832]
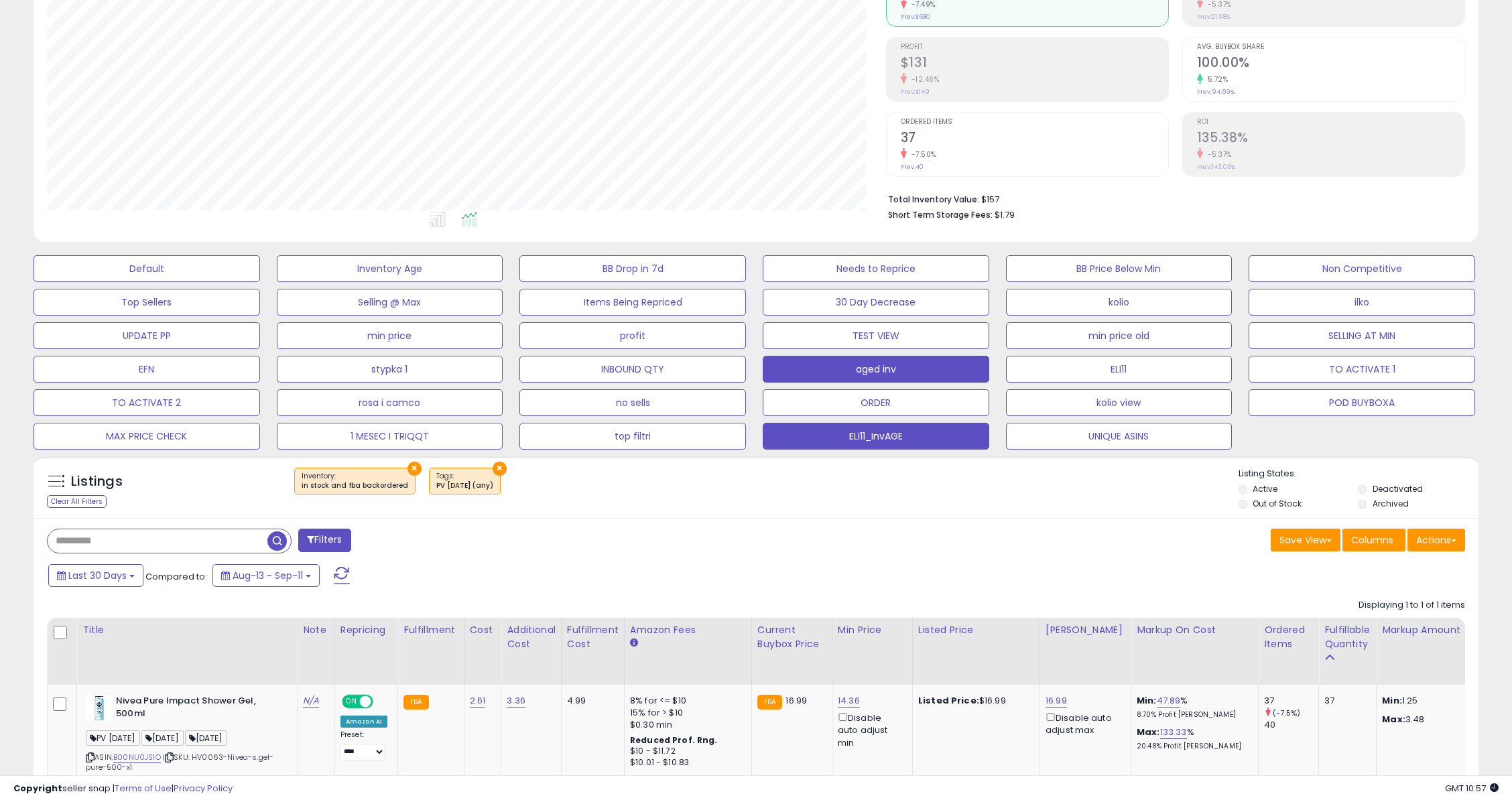
click at [880, 438] on button "ELI11_InvAGE" at bounding box center [876, 435] width 227 height 26
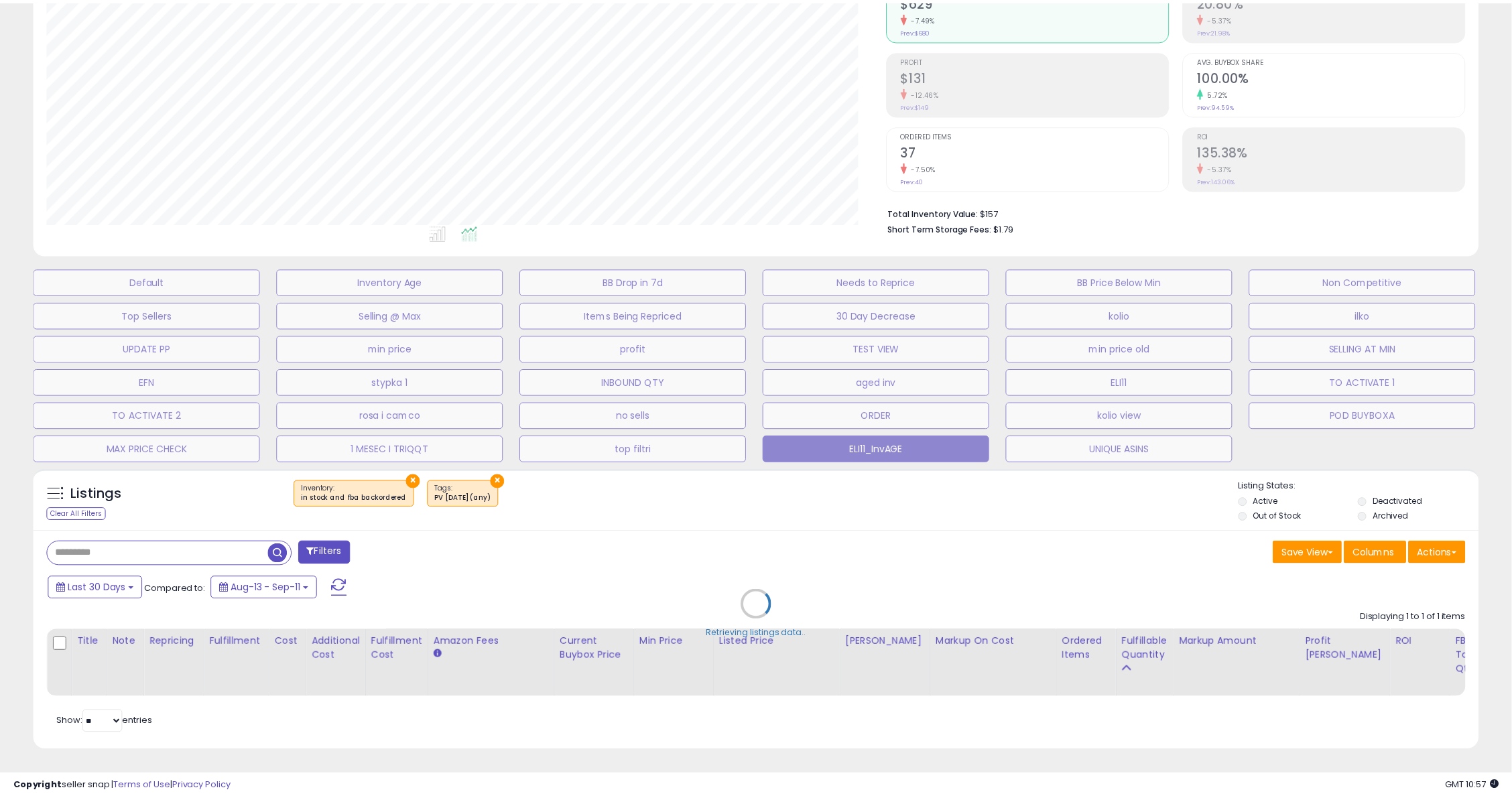
scroll to position [275, 847]
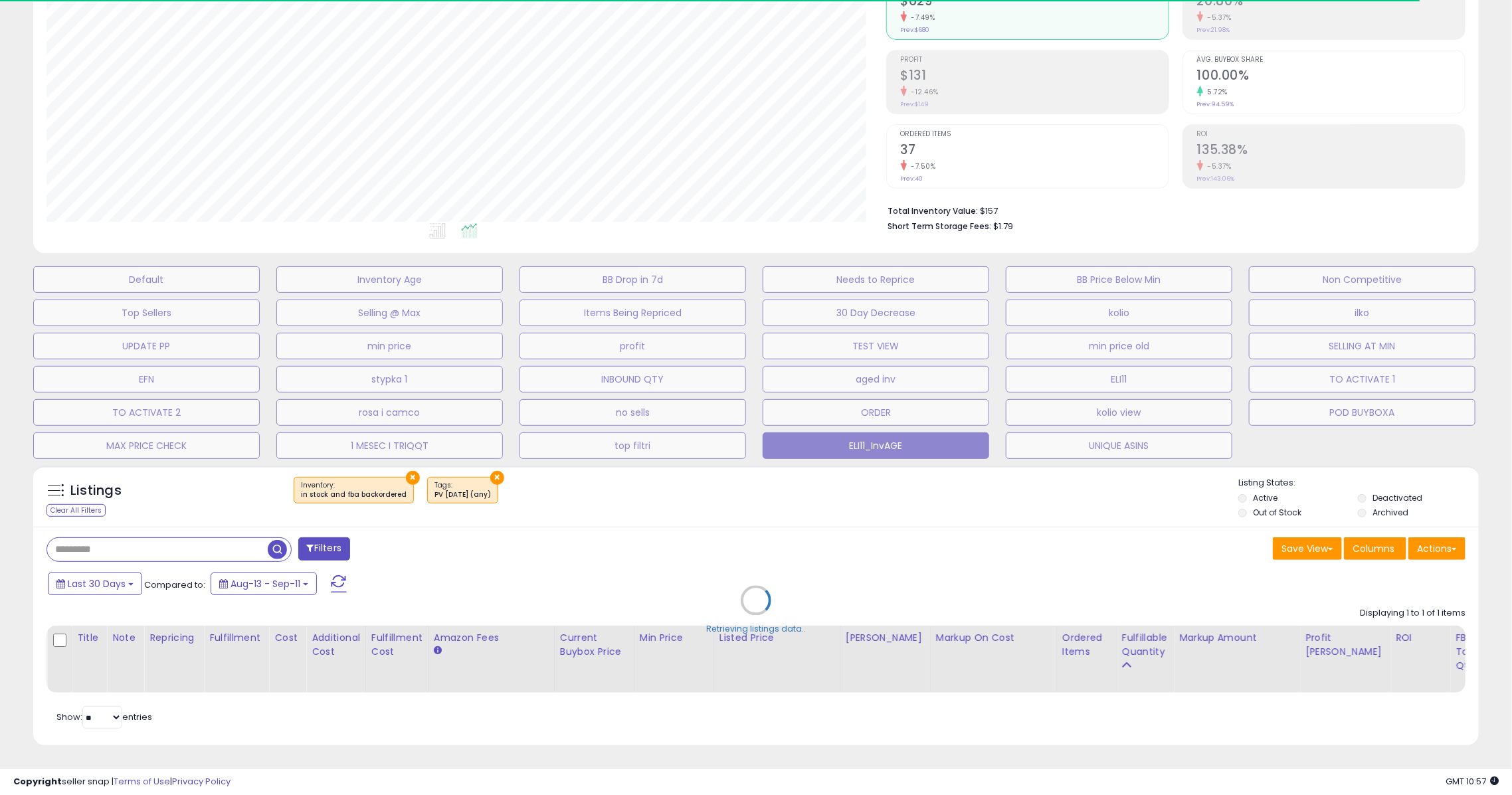
select select "**"
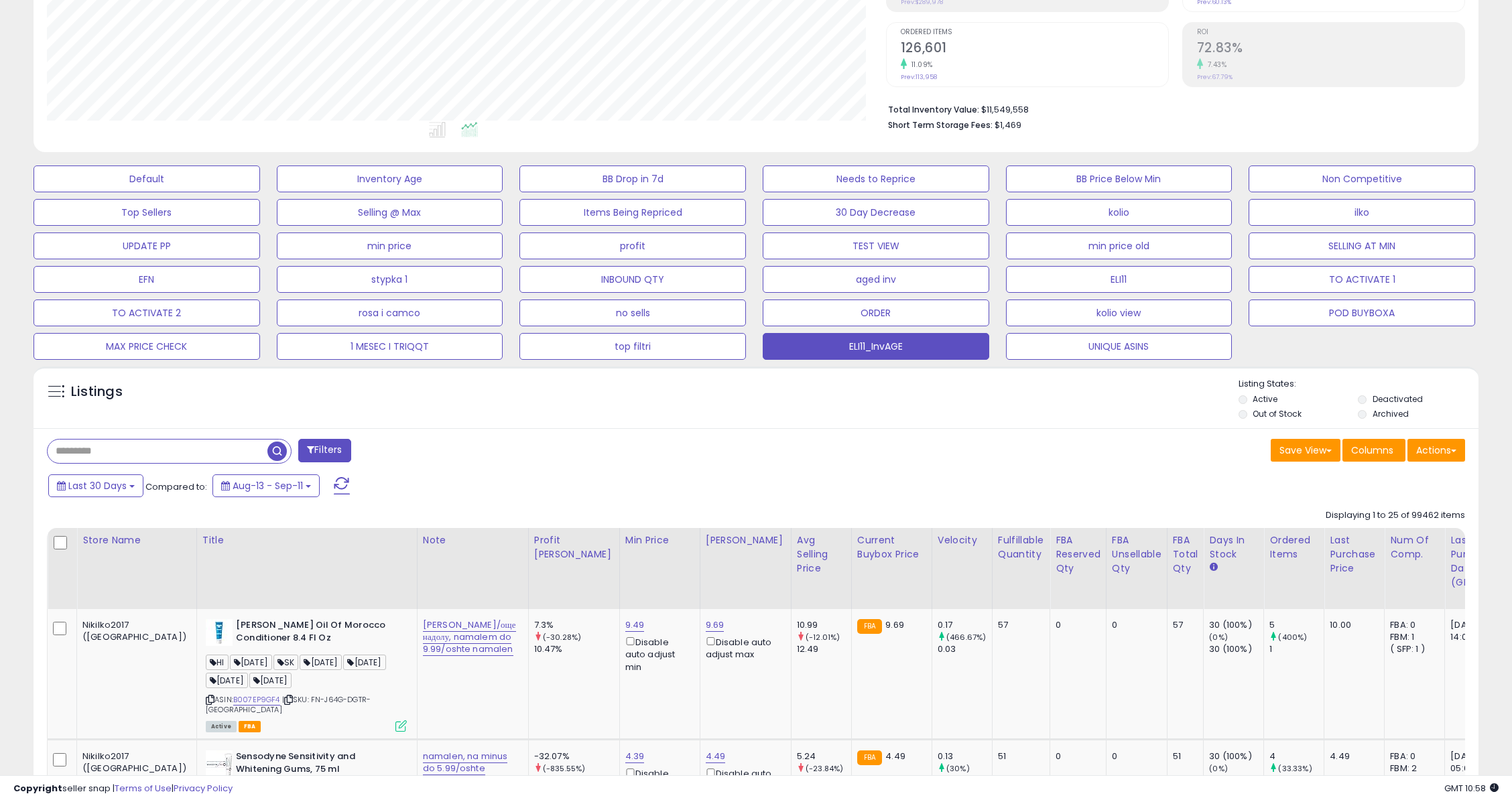
scroll to position [275, 839]
click at [111, 451] on input "text" at bounding box center [157, 452] width 220 height 23
paste input "**********"
type input "**********"
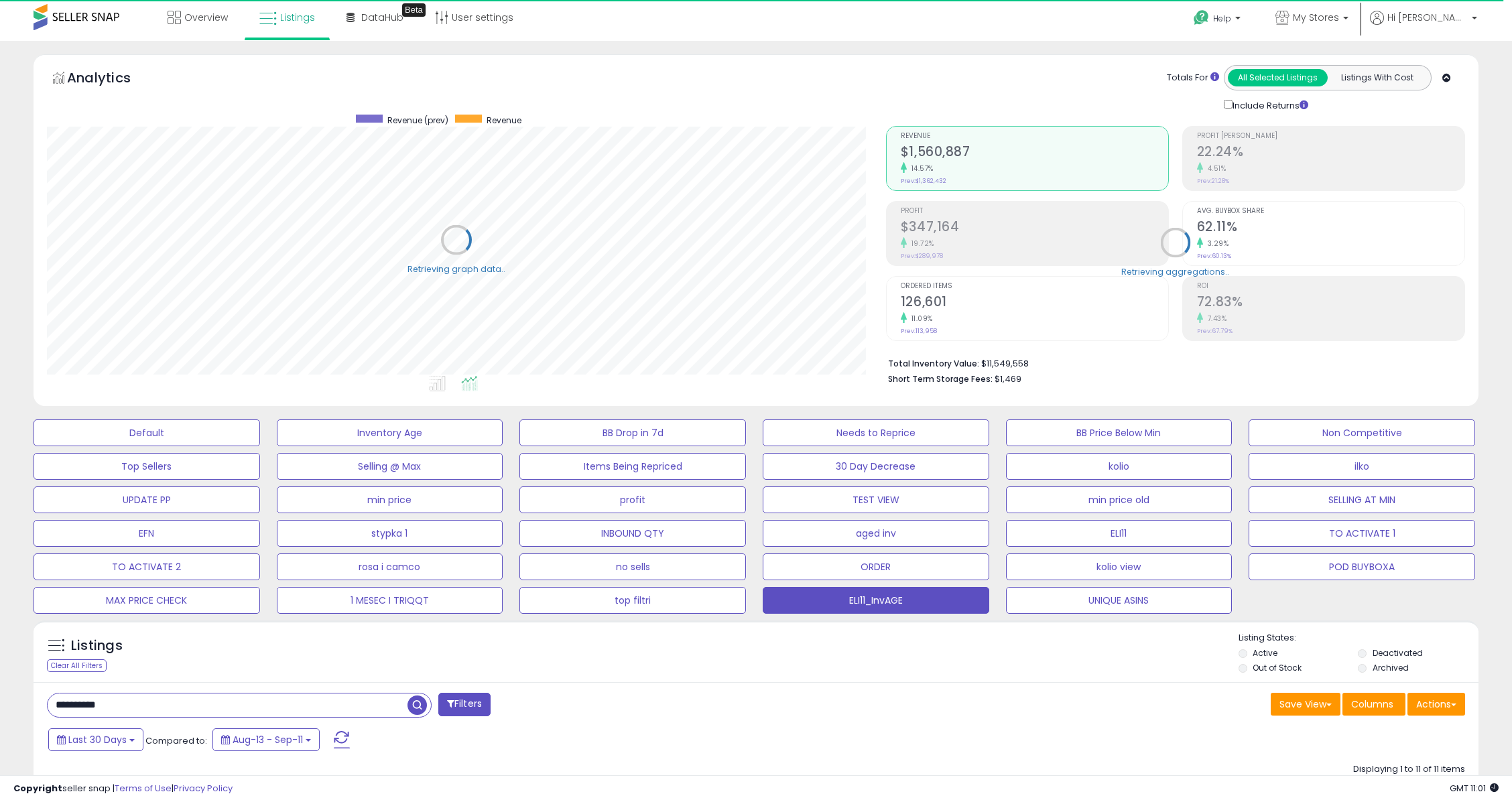
scroll to position [0, 0]
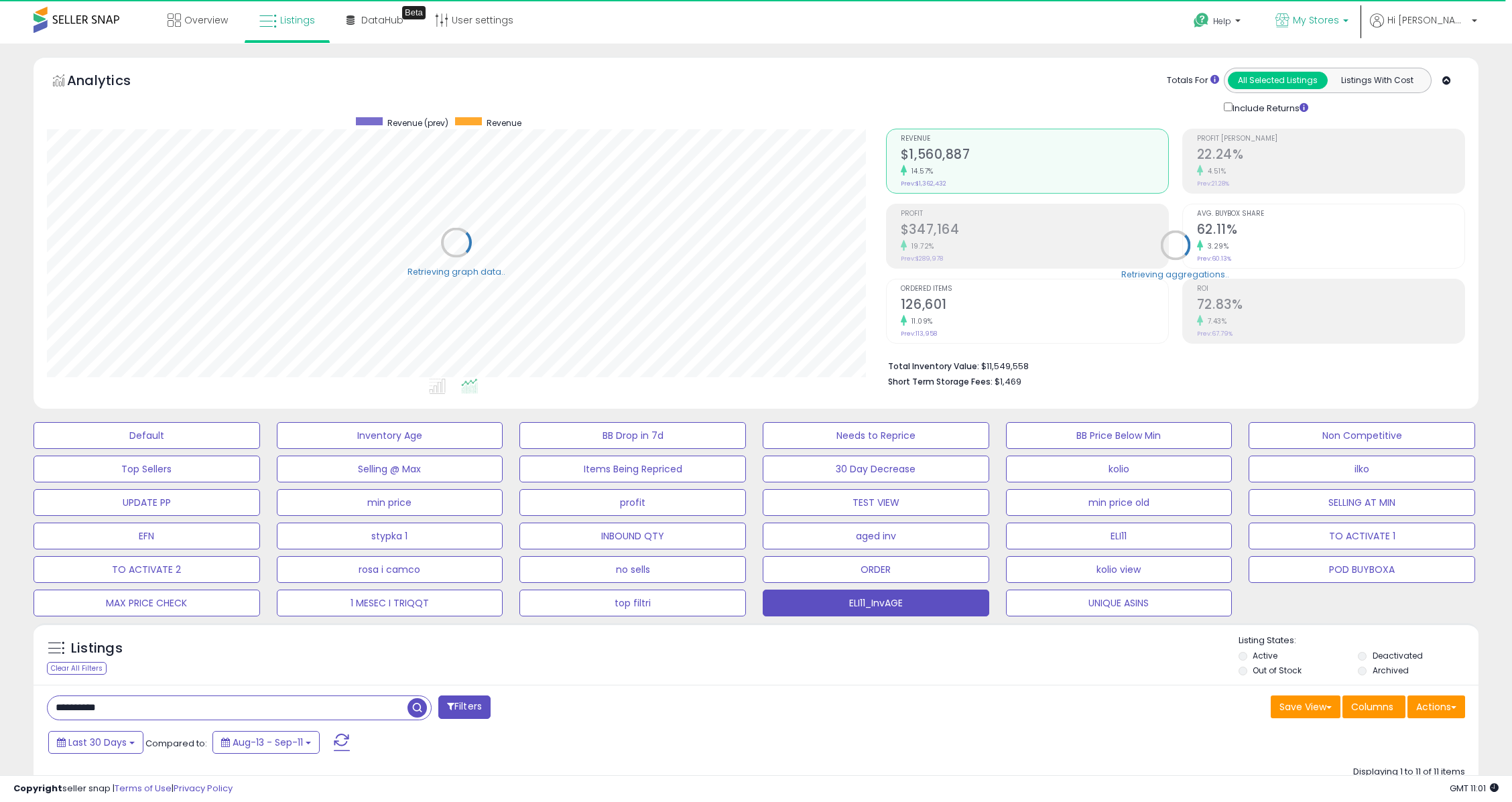
click at [1349, 14] on p "My Stores" at bounding box center [1312, 22] width 73 height 17
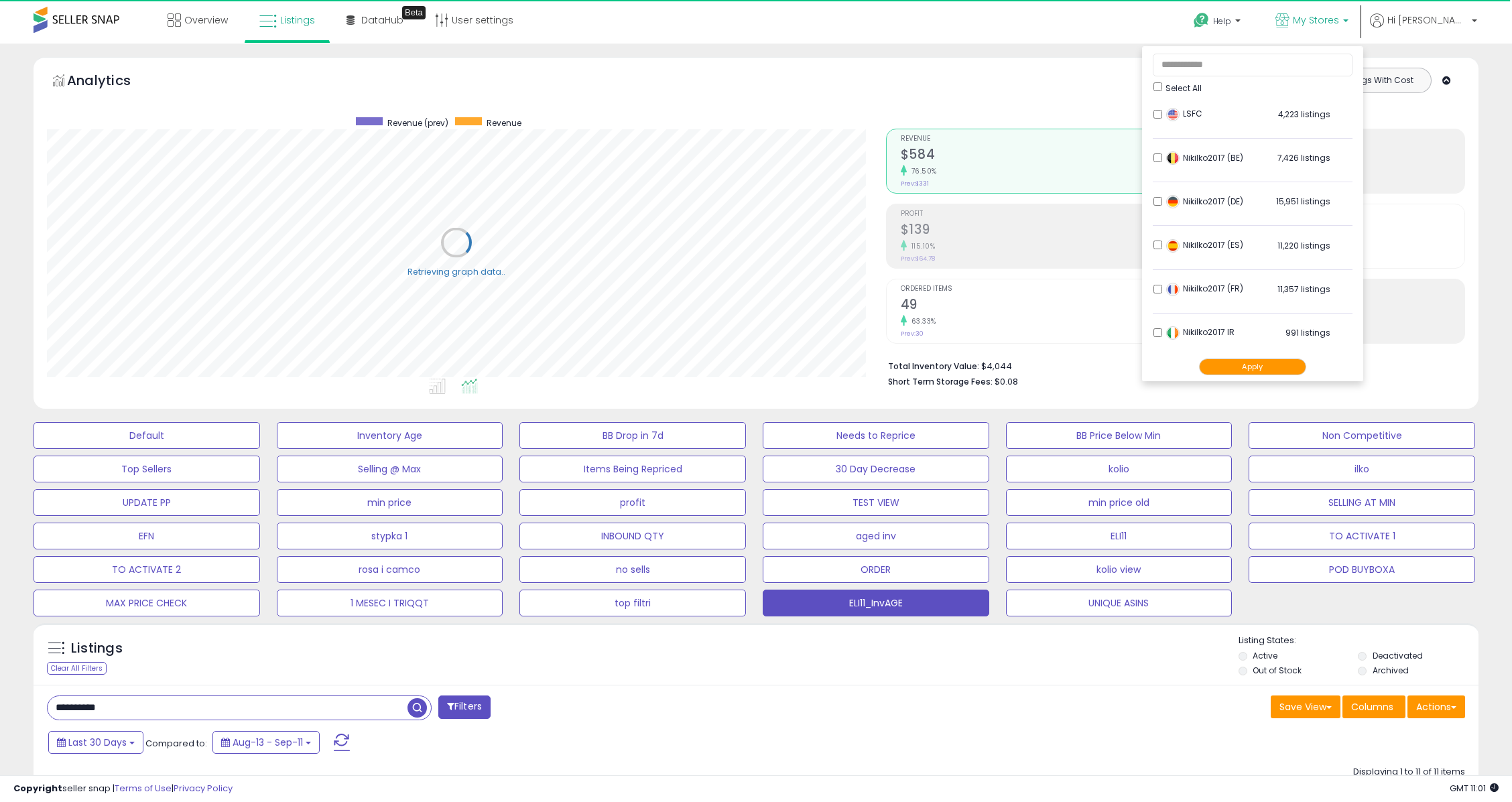
click at [1294, 364] on button "Apply" at bounding box center [1253, 367] width 108 height 17
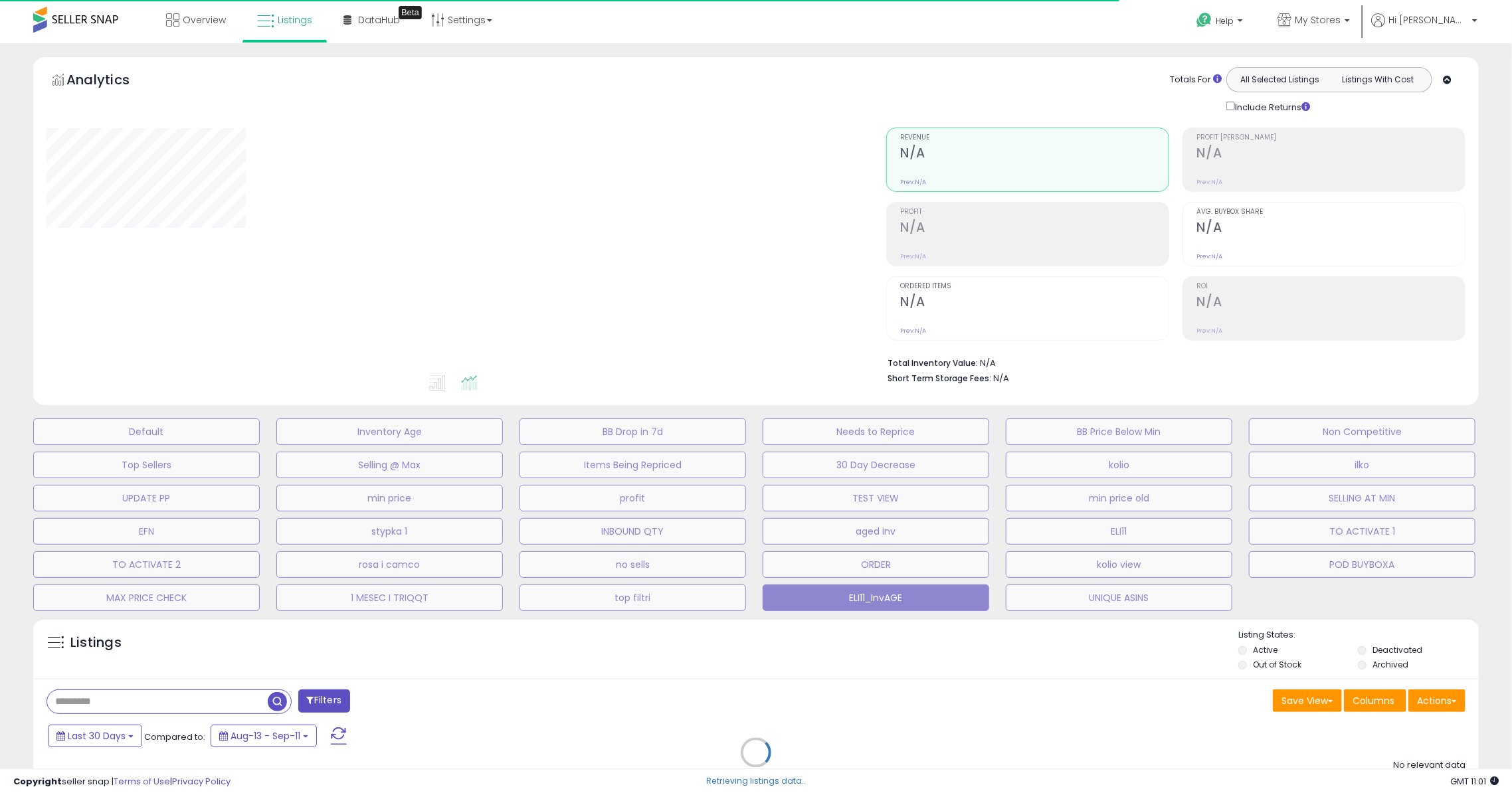
type input "**********"
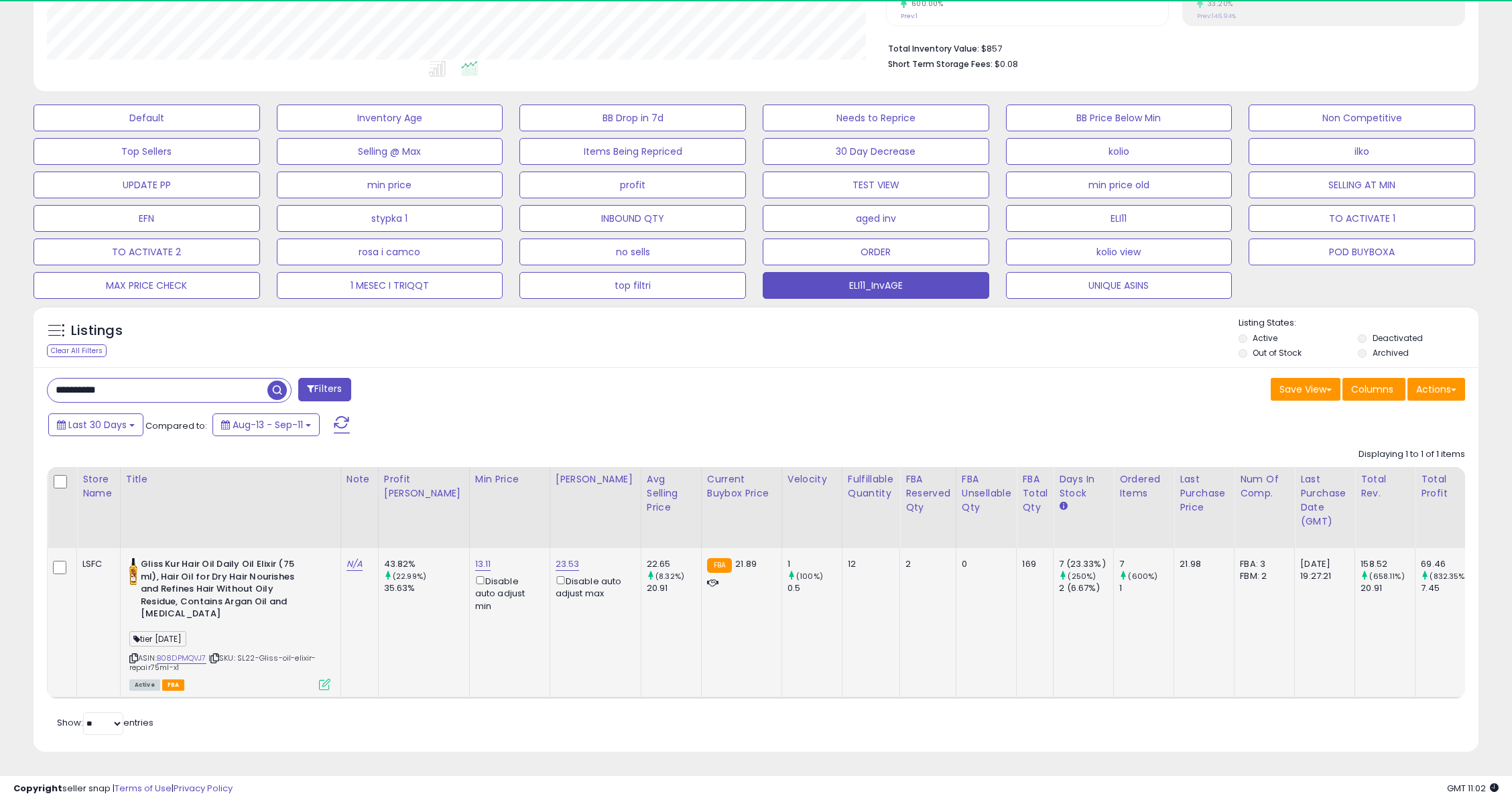
scroll to position [275, 839]
